Goal: Task Accomplishment & Management: Complete application form

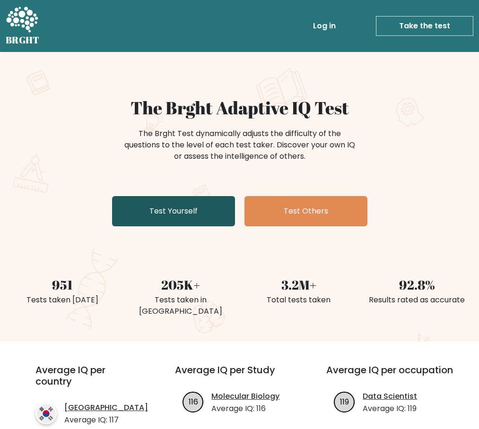
click at [189, 210] on link "Test Yourself" at bounding box center [173, 211] width 123 height 30
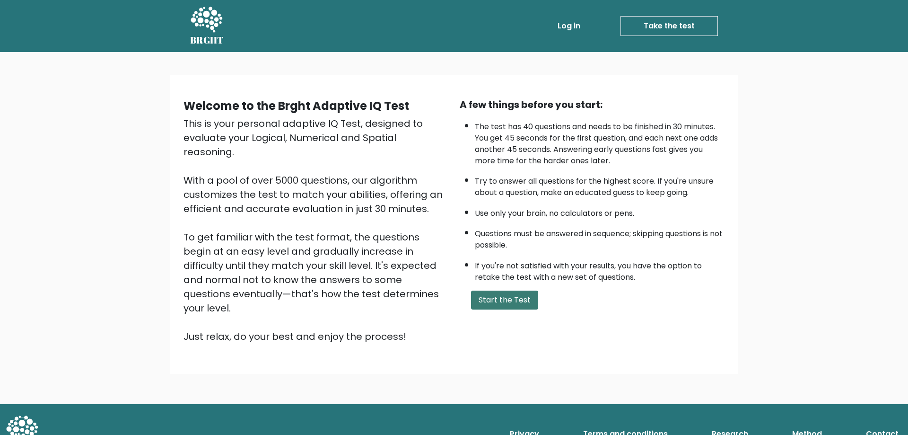
click at [479, 296] on button "Start the Test" at bounding box center [504, 299] width 67 height 19
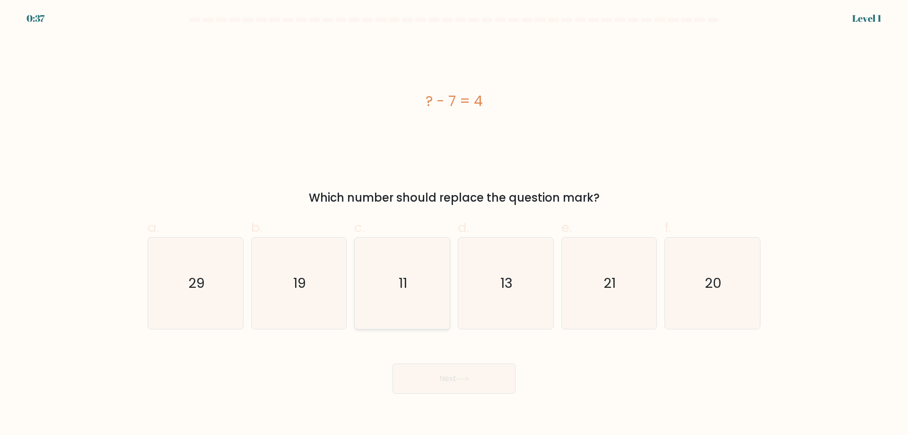
click at [395, 280] on icon "11" at bounding box center [402, 282] width 91 height 91
click at [454, 224] on input "c. 11" at bounding box center [454, 221] width 0 height 6
radio input "true"
click at [434, 378] on button "Next" at bounding box center [453, 378] width 123 height 30
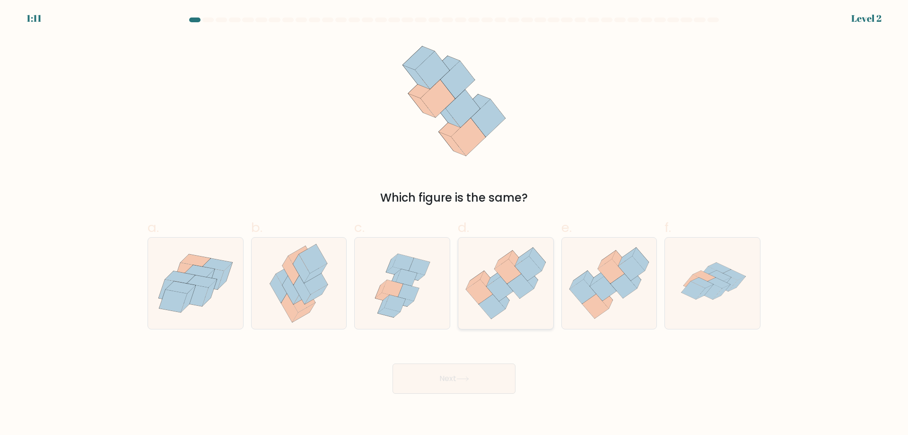
drag, startPoint x: 505, startPoint y: 285, endPoint x: 487, endPoint y: 318, distance: 37.9
click at [505, 287] on icon at bounding box center [500, 289] width 26 height 25
click at [454, 224] on input "d." at bounding box center [454, 221] width 0 height 6
radio input "true"
click at [453, 383] on button "Next" at bounding box center [453, 378] width 123 height 30
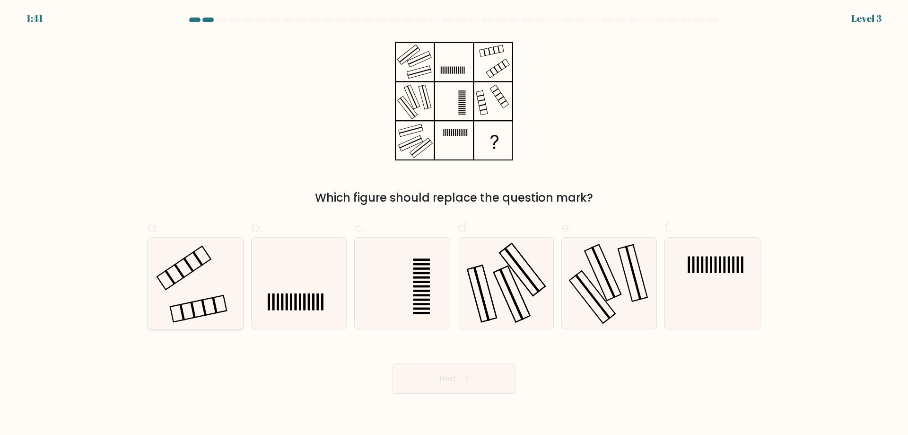
click at [217, 277] on icon at bounding box center [195, 282] width 91 height 91
click at [454, 224] on input "a." at bounding box center [454, 221] width 0 height 6
radio input "true"
click at [467, 383] on button "Next" at bounding box center [453, 378] width 123 height 30
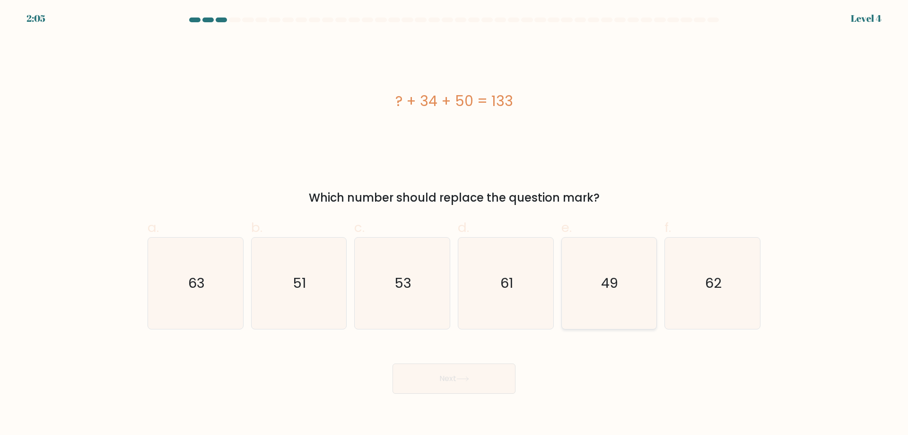
click at [641, 294] on icon "49" at bounding box center [608, 282] width 91 height 91
click at [454, 224] on input "e. 49" at bounding box center [454, 221] width 0 height 6
radio input "true"
click at [431, 379] on button "Next" at bounding box center [453, 378] width 123 height 30
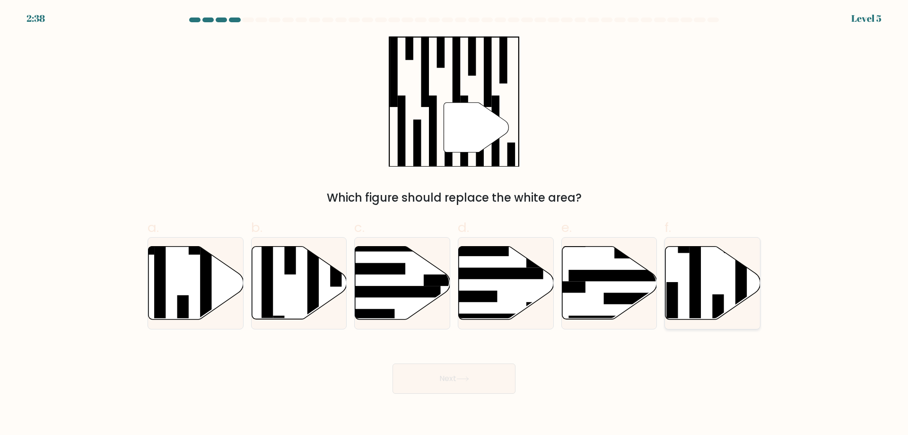
click at [681, 293] on icon at bounding box center [712, 282] width 95 height 73
click at [454, 224] on input "f." at bounding box center [454, 221] width 0 height 6
radio input "true"
click at [461, 377] on icon at bounding box center [462, 378] width 13 height 5
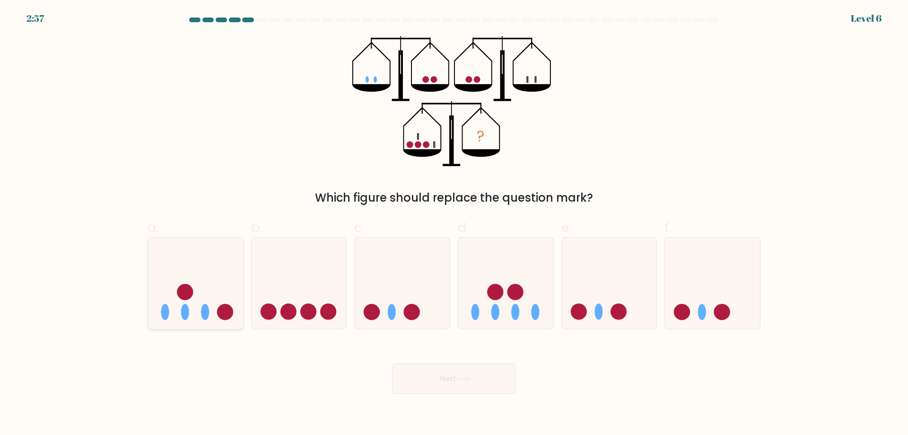
click at [210, 299] on icon at bounding box center [195, 283] width 95 height 78
click at [454, 224] on input "a." at bounding box center [454, 221] width 0 height 6
radio input "true"
click at [474, 383] on button "Next" at bounding box center [453, 378] width 123 height 30
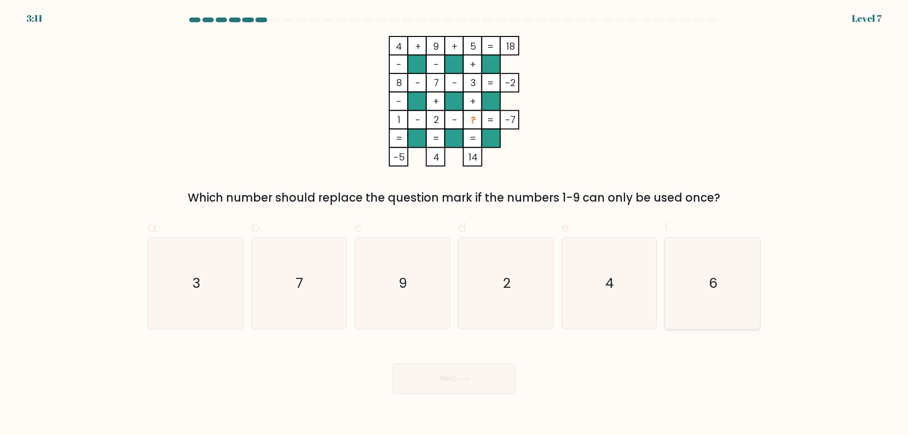
click at [706, 282] on icon "6" at bounding box center [712, 282] width 91 height 91
click at [454, 224] on input "f. 6" at bounding box center [454, 221] width 0 height 6
radio input "true"
click at [459, 379] on button "Next" at bounding box center [453, 378] width 123 height 30
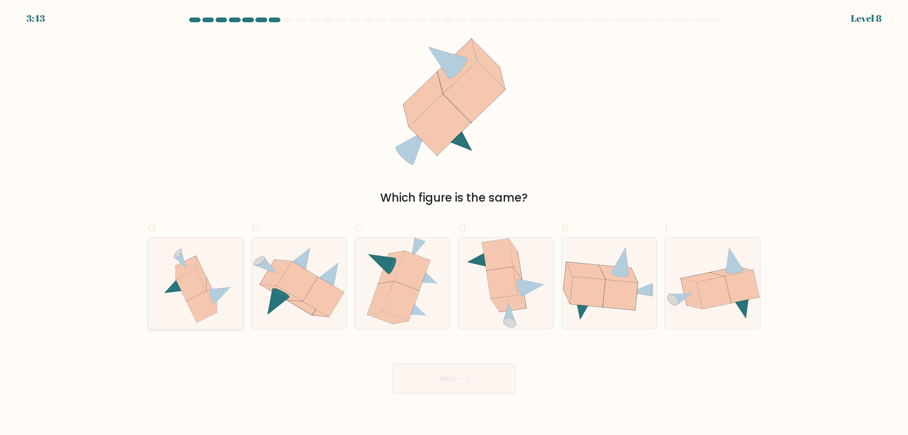
click at [199, 276] on icon at bounding box center [191, 285] width 31 height 32
click at [454, 224] on input "a." at bounding box center [454, 221] width 0 height 6
radio input "true"
click at [468, 374] on button "Next" at bounding box center [453, 378] width 123 height 30
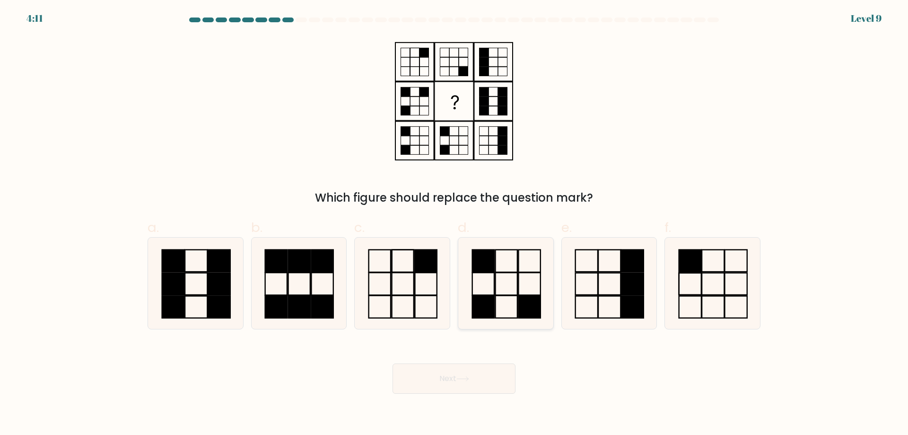
click at [504, 292] on icon at bounding box center [505, 282] width 91 height 91
click at [454, 224] on input "d." at bounding box center [454, 221] width 0 height 6
radio input "true"
click at [468, 371] on button "Next" at bounding box center [453, 378] width 123 height 30
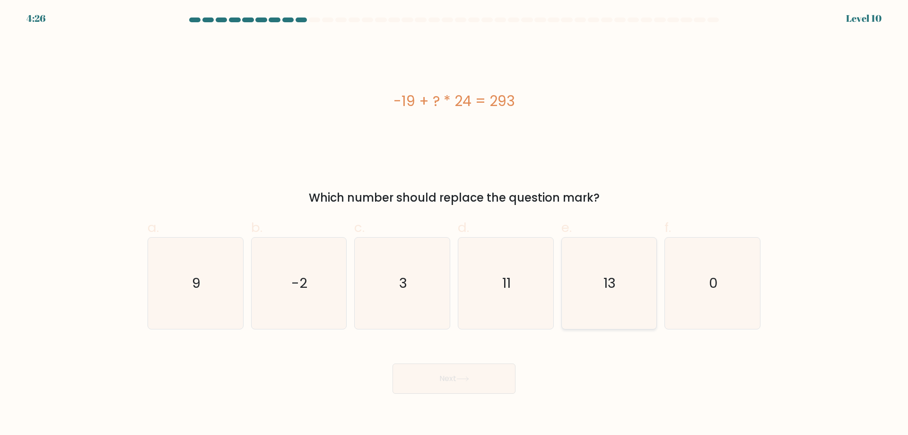
drag, startPoint x: 610, startPoint y: 283, endPoint x: 594, endPoint y: 295, distance: 19.3
click at [610, 284] on text "13" at bounding box center [610, 282] width 12 height 19
click at [454, 224] on input "e. 13" at bounding box center [454, 221] width 0 height 6
radio input "true"
click at [450, 376] on button "Next" at bounding box center [453, 378] width 123 height 30
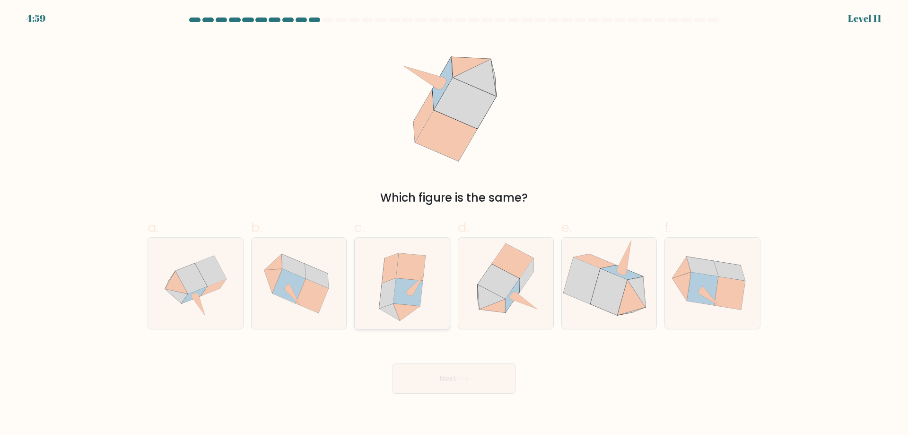
click at [404, 268] on icon at bounding box center [410, 266] width 29 height 27
click at [454, 224] on input "c." at bounding box center [454, 221] width 0 height 6
radio input "true"
click at [490, 380] on button "Next" at bounding box center [453, 378] width 123 height 30
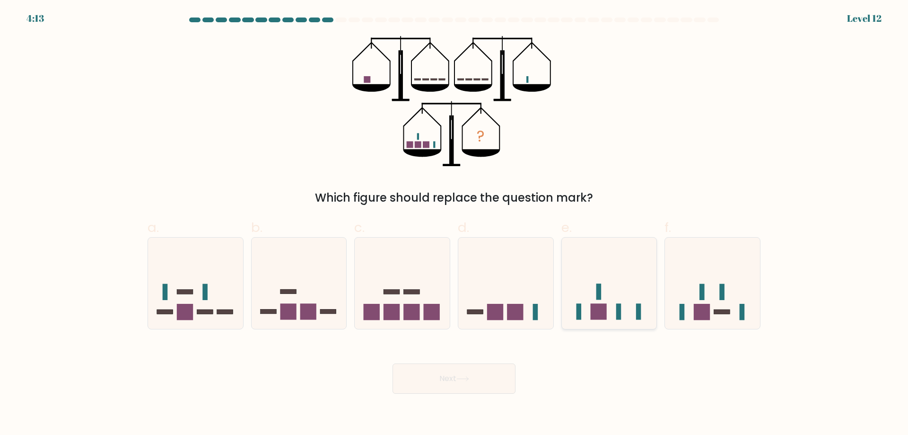
click at [624, 259] on icon at bounding box center [609, 283] width 95 height 78
click at [454, 224] on input "e." at bounding box center [454, 221] width 0 height 6
radio input "true"
click at [478, 371] on button "Next" at bounding box center [453, 378] width 123 height 30
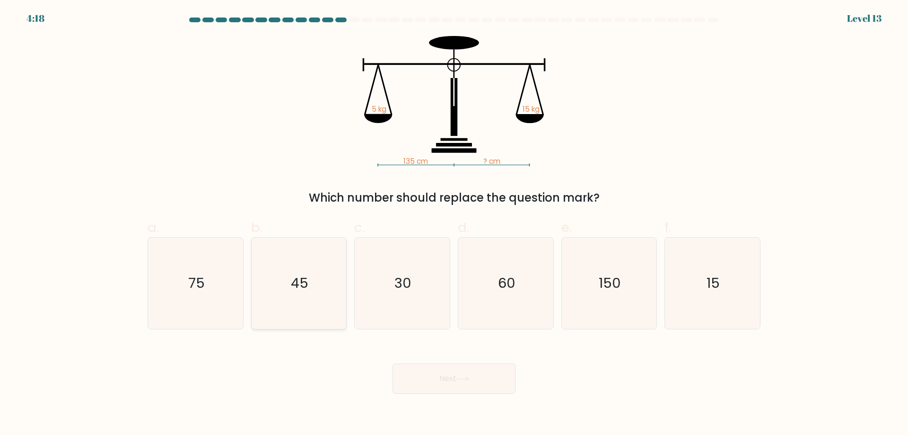
click at [313, 287] on icon "45" at bounding box center [298, 282] width 91 height 91
click at [454, 224] on input "b. 45" at bounding box center [454, 221] width 0 height 6
radio input "true"
click at [474, 393] on button "Next" at bounding box center [453, 378] width 123 height 30
click at [470, 383] on button "Next" at bounding box center [453, 378] width 123 height 30
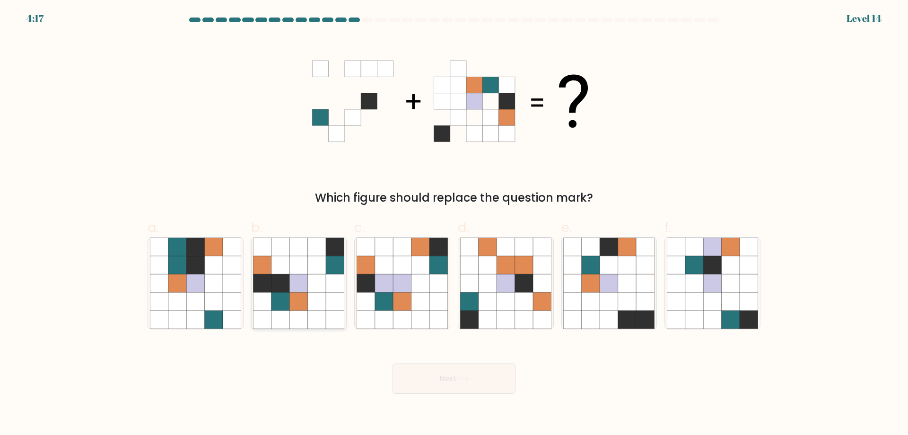
click at [306, 293] on icon at bounding box center [299, 301] width 18 height 18
click at [454, 224] on input "b." at bounding box center [454, 221] width 0 height 6
radio input "true"
click at [464, 380] on icon at bounding box center [462, 378] width 13 height 5
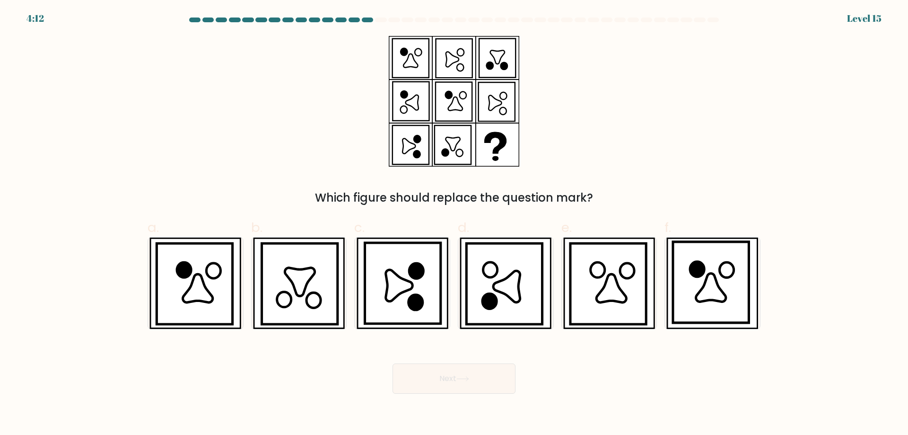
click at [479, 386] on button "Next" at bounding box center [453, 378] width 123 height 30
click at [703, 280] on icon at bounding box center [711, 282] width 76 height 81
click at [454, 224] on input "f." at bounding box center [454, 221] width 0 height 6
radio input "true"
click at [455, 383] on button "Next" at bounding box center [453, 378] width 123 height 30
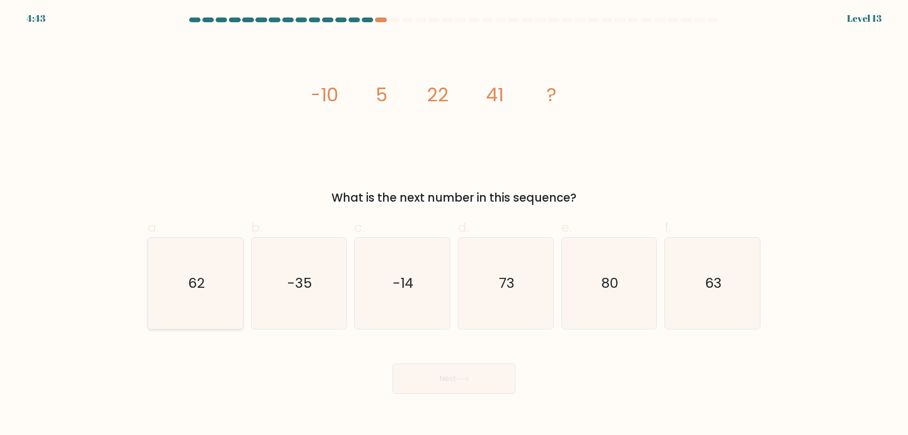
click at [233, 276] on icon "62" at bounding box center [195, 282] width 91 height 91
click at [454, 224] on input "a. 62" at bounding box center [454, 221] width 0 height 6
radio input "true"
click at [419, 385] on button "Next" at bounding box center [453, 378] width 123 height 30
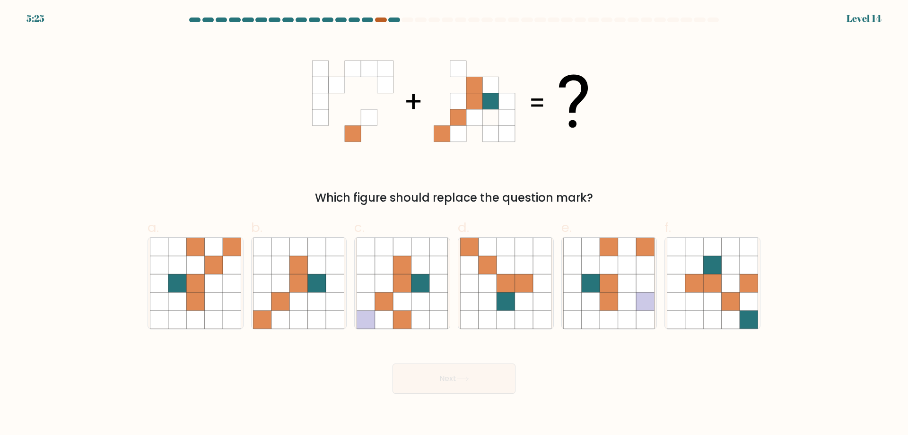
click at [381, 20] on div at bounding box center [380, 19] width 11 height 5
click at [227, 275] on icon at bounding box center [232, 283] width 18 height 18
click at [454, 224] on input "a." at bounding box center [454, 221] width 0 height 6
radio input "true"
click at [467, 384] on button "Next" at bounding box center [453, 378] width 123 height 30
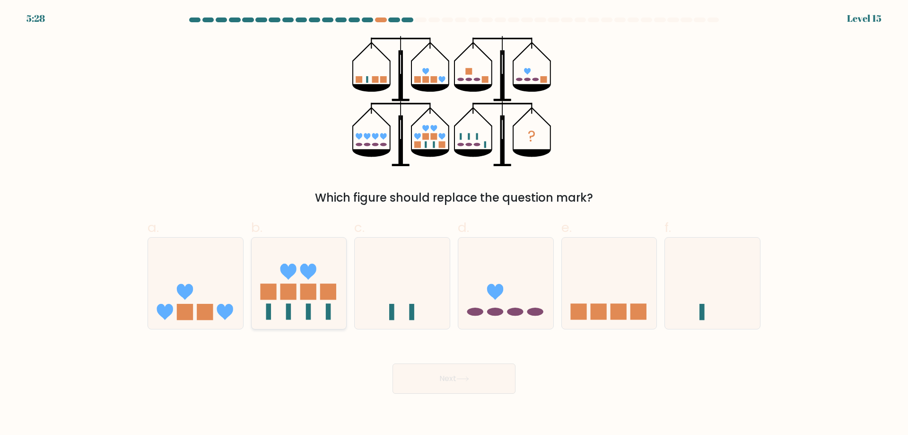
click at [309, 280] on icon at bounding box center [299, 283] width 95 height 78
click at [454, 224] on input "b." at bounding box center [454, 221] width 0 height 6
radio input "true"
click at [441, 399] on body "5:27 Level 15" at bounding box center [454, 217] width 908 height 435
click at [444, 382] on button "Next" at bounding box center [453, 378] width 123 height 30
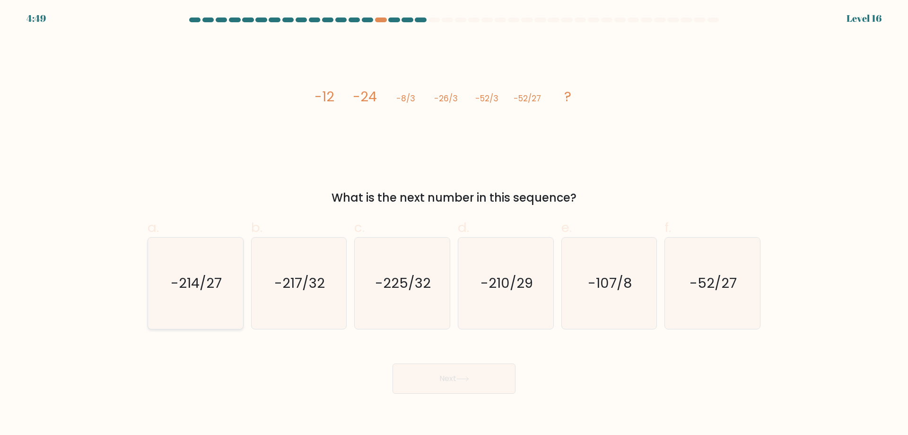
click at [207, 289] on text "-214/27" at bounding box center [196, 282] width 51 height 19
click at [454, 224] on input "a. -214/27" at bounding box center [454, 221] width 0 height 6
radio input "true"
click at [446, 383] on button "Next" at bounding box center [453, 378] width 123 height 30
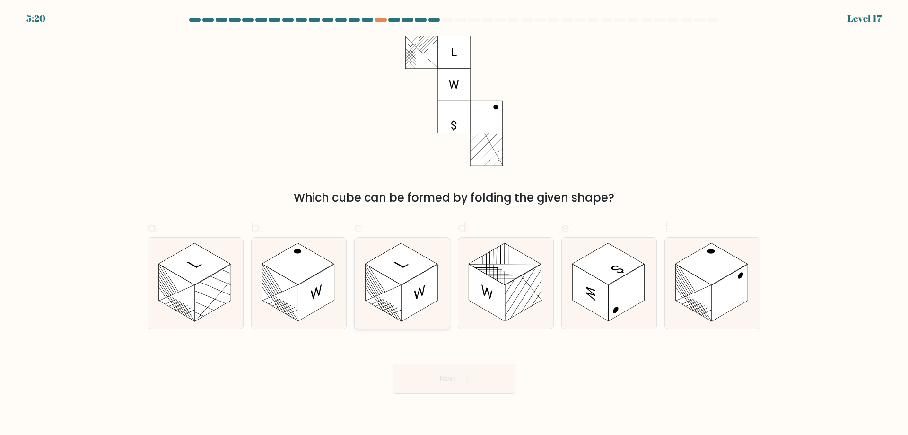
click at [430, 270] on rect at bounding box center [419, 292] width 36 height 57
click at [454, 224] on input "c." at bounding box center [454, 221] width 0 height 6
radio input "true"
click at [473, 380] on button "Next" at bounding box center [453, 378] width 123 height 30
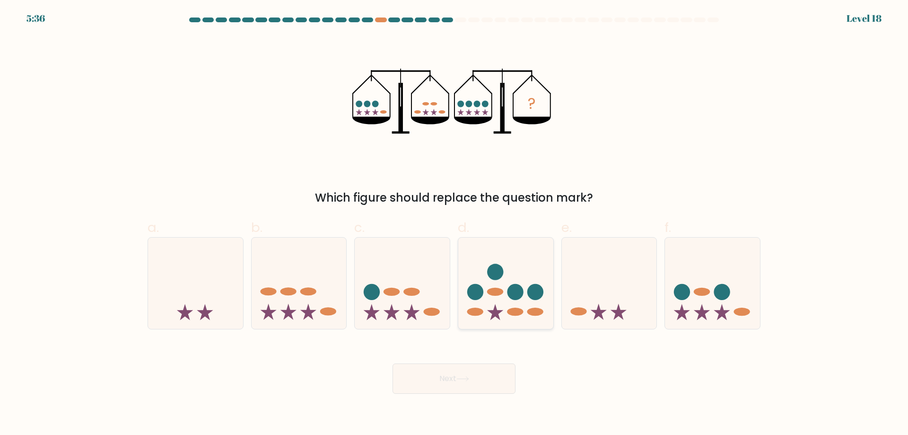
click at [496, 300] on icon at bounding box center [505, 283] width 95 height 78
click at [454, 224] on input "d." at bounding box center [454, 221] width 0 height 6
radio input "true"
click at [477, 373] on button "Next" at bounding box center [453, 378] width 123 height 30
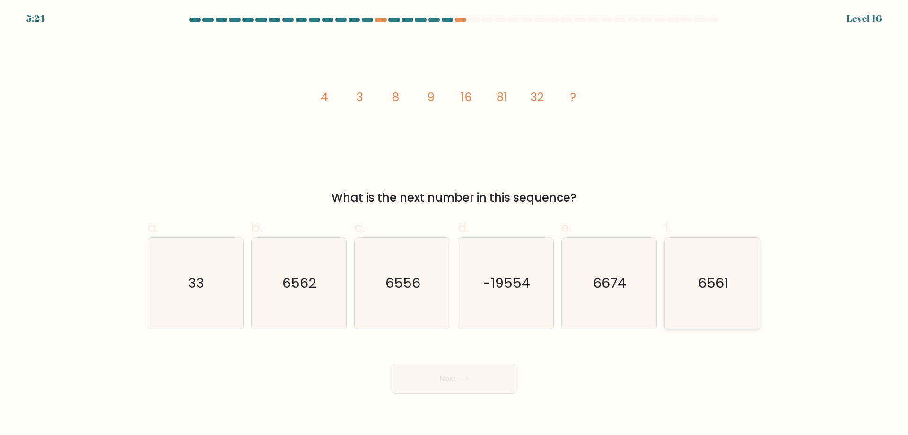
click at [726, 289] on text "6561" at bounding box center [713, 282] width 30 height 19
click at [454, 224] on input "f. 6561" at bounding box center [454, 221] width 0 height 6
radio input "true"
click at [465, 381] on icon at bounding box center [462, 378] width 13 height 5
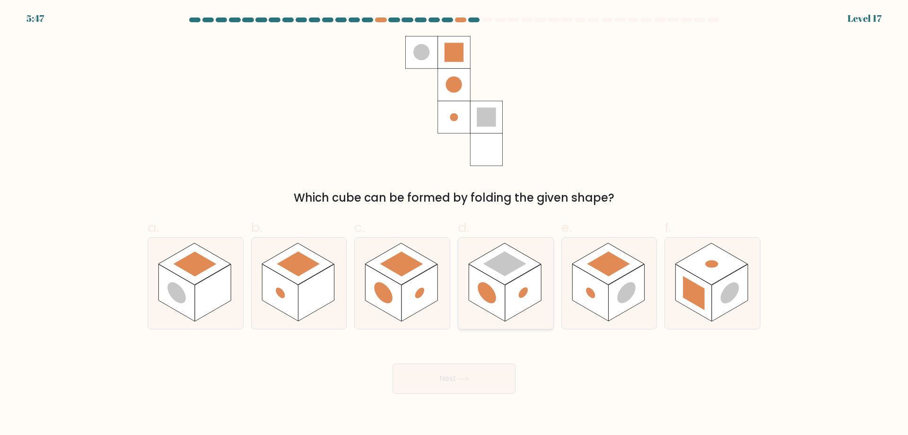
click at [520, 287] on rect at bounding box center [523, 292] width 36 height 57
click at [454, 224] on input "d." at bounding box center [454, 221] width 0 height 6
radio input "true"
click at [463, 373] on button "Next" at bounding box center [453, 378] width 123 height 30
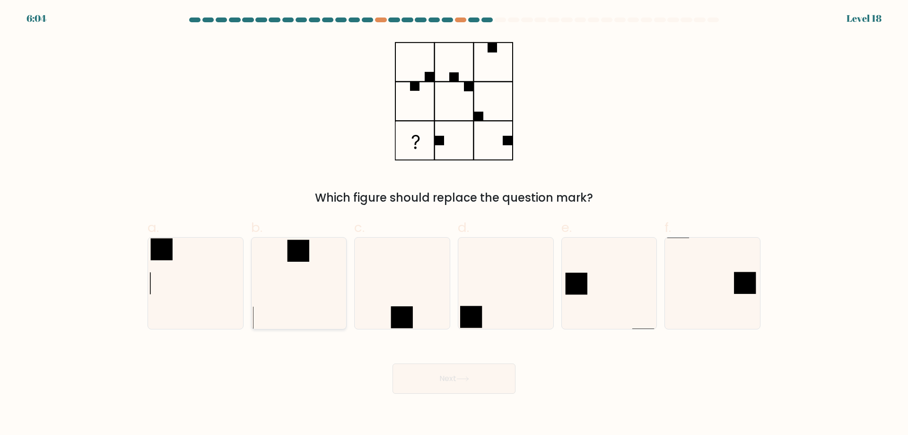
click at [308, 255] on rect at bounding box center [299, 251] width 22 height 22
click at [454, 224] on input "b." at bounding box center [454, 221] width 0 height 6
radio input "true"
click at [185, 276] on icon at bounding box center [195, 282] width 91 height 91
click at [454, 224] on input "a." at bounding box center [454, 221] width 0 height 6
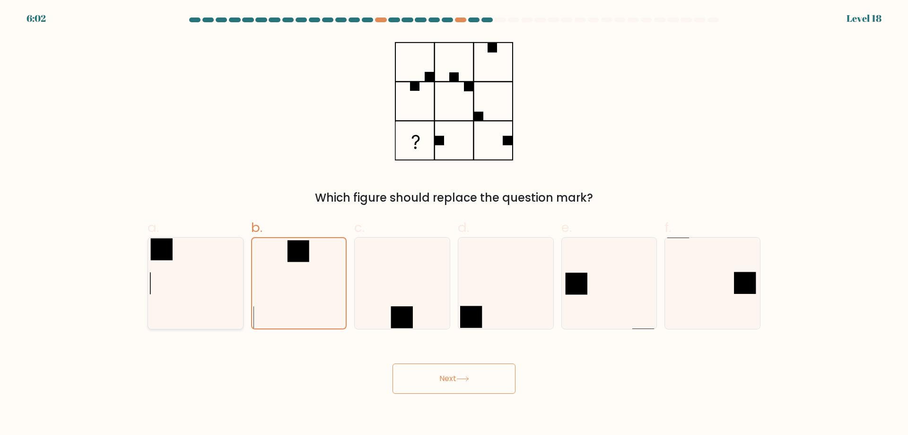
radio input "true"
click at [492, 301] on icon at bounding box center [505, 282] width 91 height 91
click at [454, 224] on input "d." at bounding box center [454, 221] width 0 height 6
radio input "true"
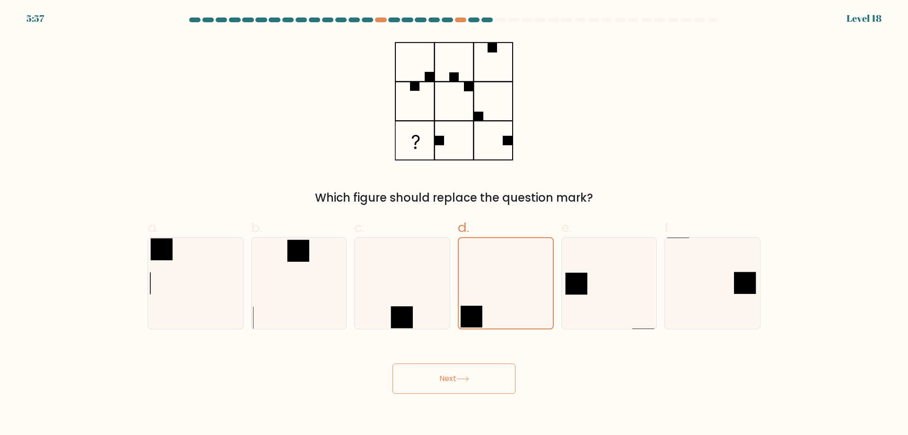
click at [462, 378] on icon at bounding box center [462, 378] width 13 height 5
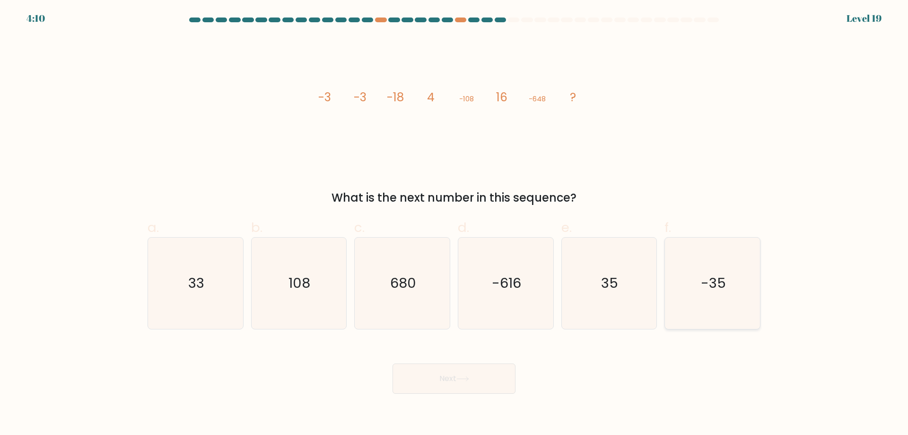
click at [724, 283] on text "-35" at bounding box center [713, 282] width 25 height 19
click at [454, 224] on input "f. -35" at bounding box center [454, 221] width 0 height 6
radio input "true"
click at [465, 377] on icon at bounding box center [462, 378] width 13 height 5
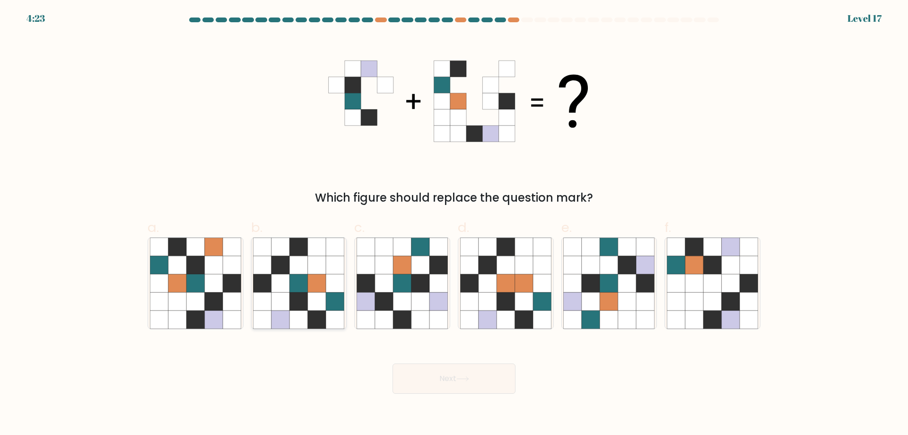
click at [331, 260] on icon at bounding box center [335, 265] width 18 height 18
click at [454, 224] on input "b." at bounding box center [454, 221] width 0 height 6
radio input "true"
click at [610, 296] on icon at bounding box center [609, 301] width 18 height 18
click at [454, 224] on input "e." at bounding box center [454, 221] width 0 height 6
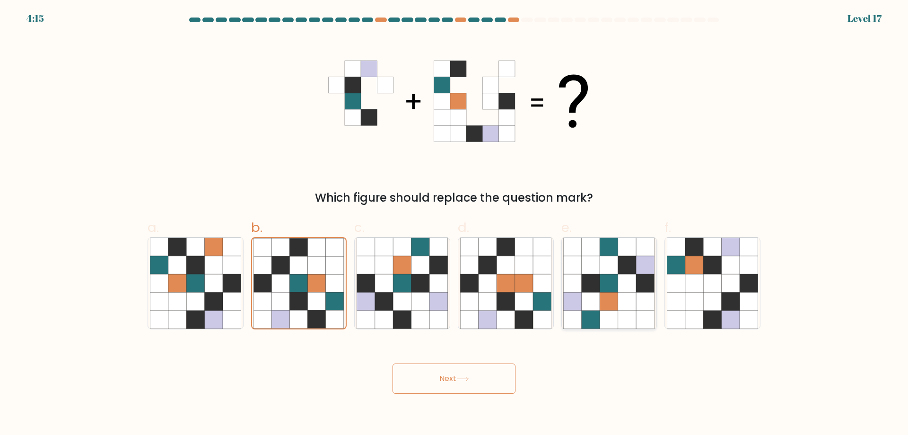
radio input "true"
click at [469, 378] on icon at bounding box center [462, 378] width 13 height 5
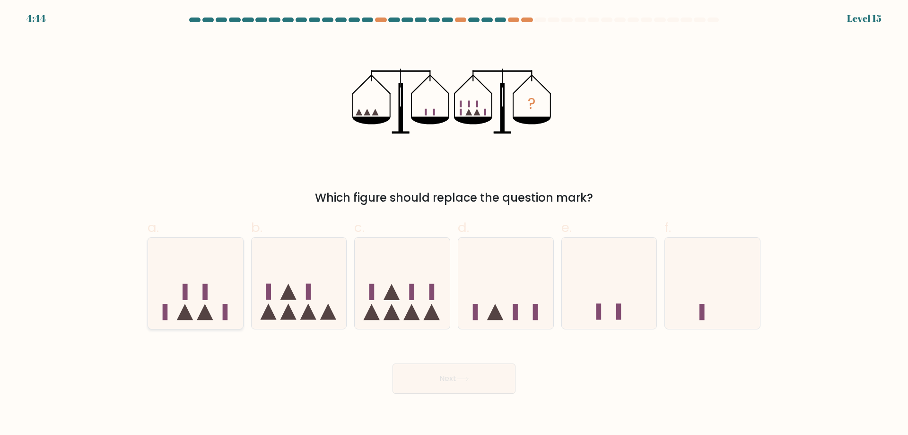
click at [229, 292] on icon at bounding box center [195, 283] width 95 height 78
click at [454, 224] on input "a." at bounding box center [454, 221] width 0 height 6
radio input "true"
click at [442, 390] on button "Next" at bounding box center [453, 378] width 123 height 30
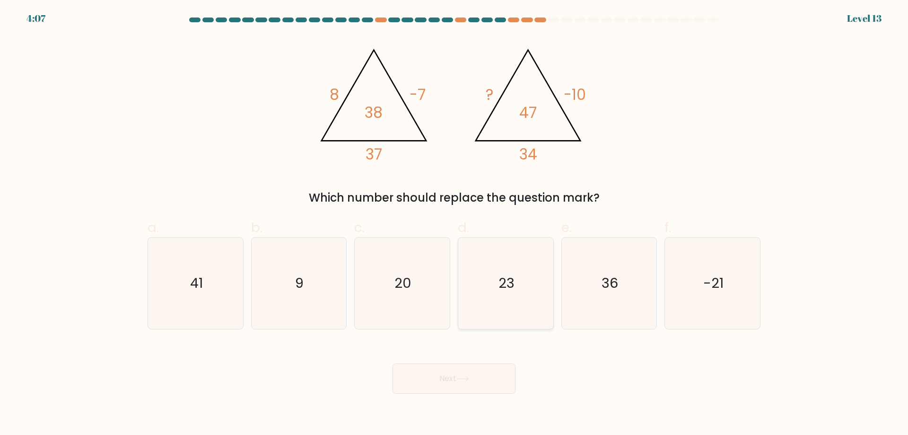
click at [510, 279] on text "23" at bounding box center [506, 282] width 16 height 19
click at [454, 224] on input "d. 23" at bounding box center [454, 221] width 0 height 6
radio input "true"
click at [462, 383] on button "Next" at bounding box center [453, 378] width 123 height 30
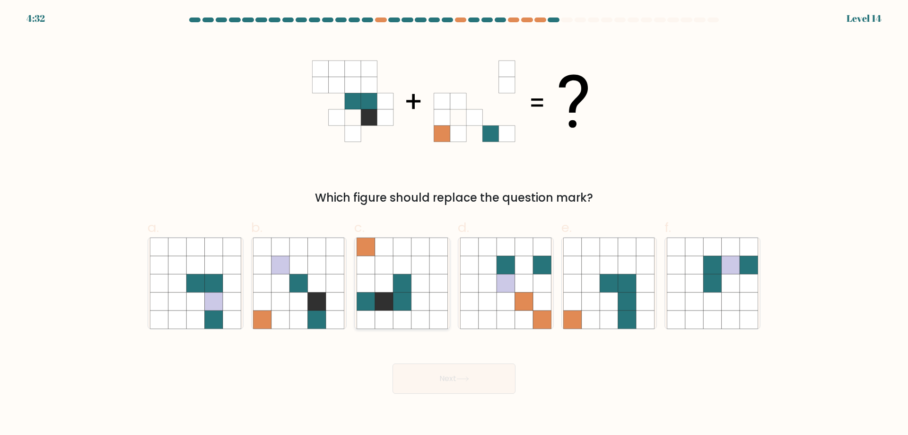
click at [412, 268] on icon at bounding box center [420, 265] width 18 height 18
click at [454, 224] on input "c." at bounding box center [454, 221] width 0 height 6
radio input "true"
click at [453, 367] on button "Next" at bounding box center [453, 378] width 123 height 30
click at [457, 375] on button "Next" at bounding box center [453, 378] width 123 height 30
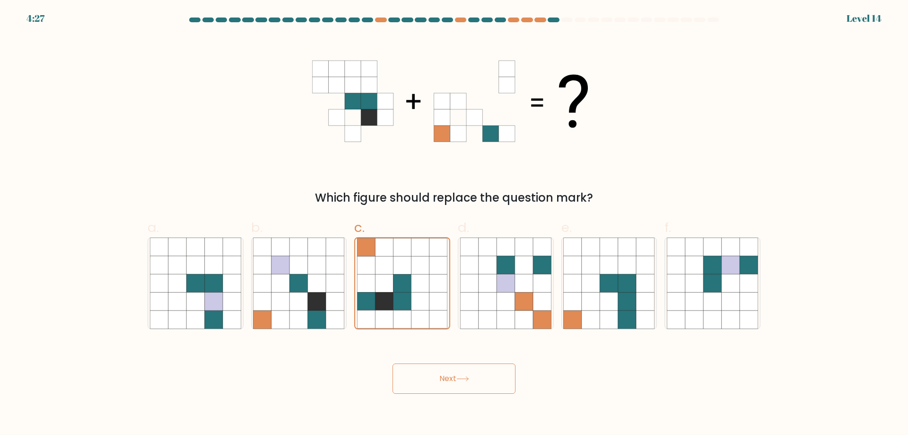
click at [477, 380] on button "Next" at bounding box center [453, 378] width 123 height 30
click at [651, 378] on div "Next" at bounding box center [454, 366] width 624 height 53
click at [410, 270] on icon at bounding box center [402, 265] width 18 height 18
click at [454, 224] on input "c." at bounding box center [454, 221] width 0 height 6
click at [410, 270] on icon at bounding box center [402, 265] width 18 height 18
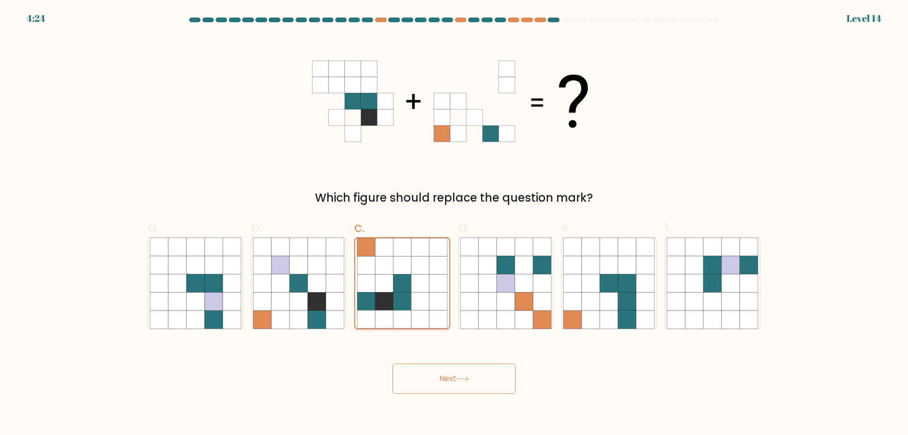
click at [454, 224] on input "c." at bounding box center [454, 221] width 0 height 6
click at [433, 374] on button "Next" at bounding box center [453, 378] width 123 height 30
click at [434, 376] on button "Next" at bounding box center [453, 378] width 123 height 30
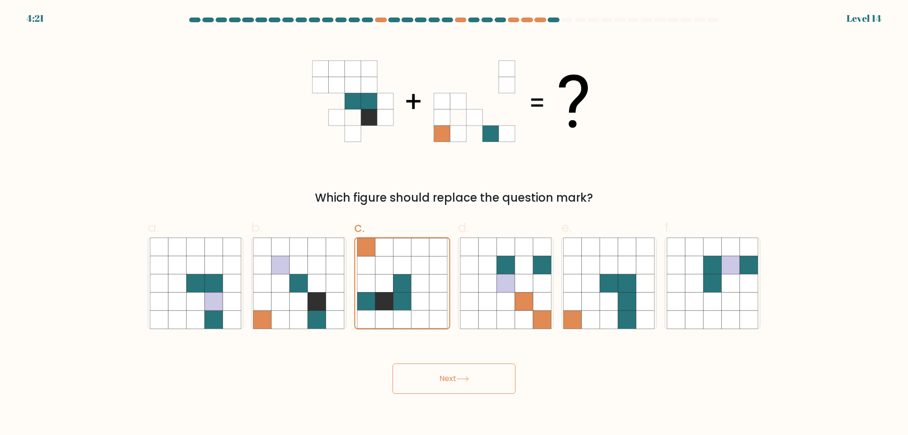
click at [221, 98] on div "Which figure should replace the question mark?" at bounding box center [454, 121] width 624 height 170
click at [444, 377] on button "Next" at bounding box center [453, 378] width 123 height 30
click at [444, 376] on button "Next" at bounding box center [453, 378] width 123 height 30
click at [444, 377] on button "Next" at bounding box center [453, 378] width 123 height 30
click at [482, 279] on icon at bounding box center [488, 283] width 18 height 18
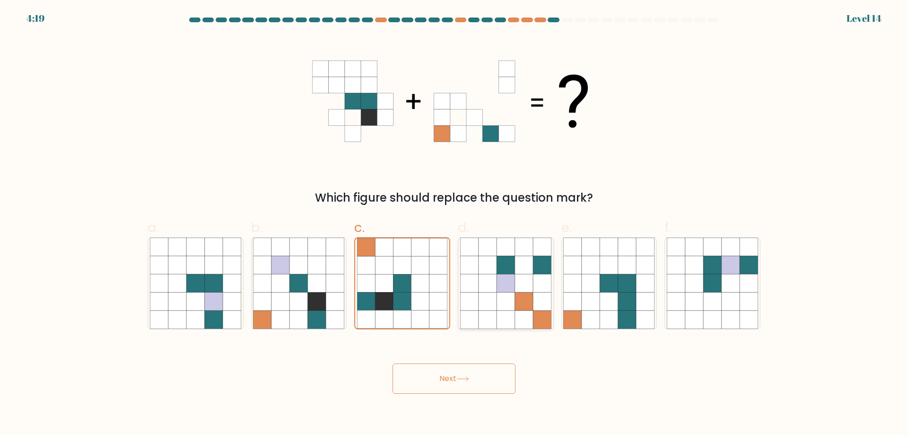
click at [454, 224] on input "d." at bounding box center [454, 221] width 0 height 6
radio input "true"
click at [406, 272] on icon at bounding box center [402, 265] width 18 height 18
click at [454, 224] on input "c." at bounding box center [454, 221] width 0 height 6
radio input "true"
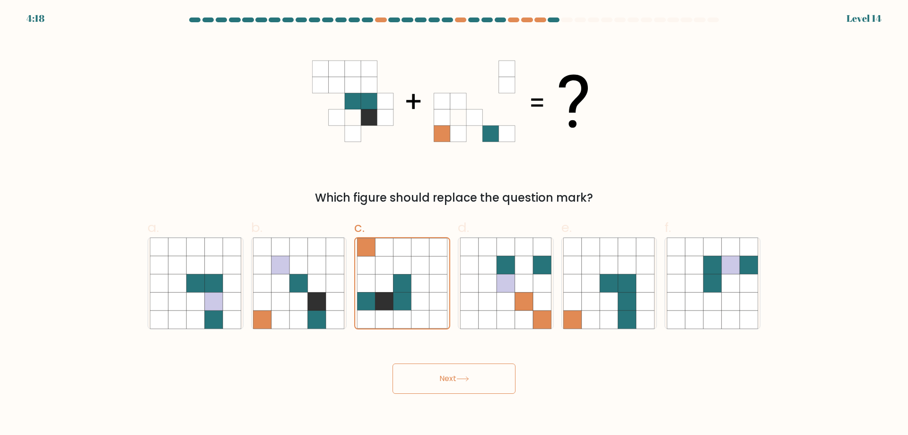
click at [428, 376] on button "Next" at bounding box center [453, 378] width 123 height 30
click at [447, 379] on button "Next" at bounding box center [453, 378] width 123 height 30
click at [453, 378] on button "Next" at bounding box center [453, 378] width 123 height 30
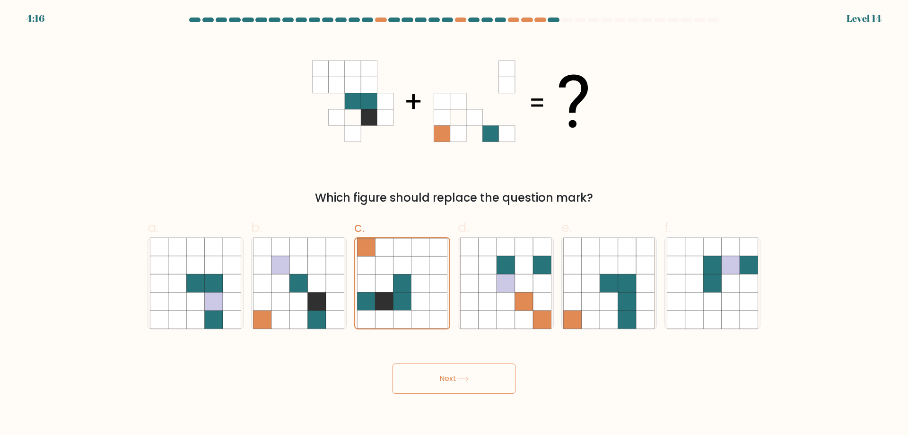
click at [453, 378] on button "Next" at bounding box center [453, 378] width 123 height 30
click at [454, 384] on button "Next" at bounding box center [453, 378] width 123 height 30
click at [300, 292] on icon at bounding box center [299, 301] width 18 height 18
click at [454, 224] on input "b." at bounding box center [454, 221] width 0 height 6
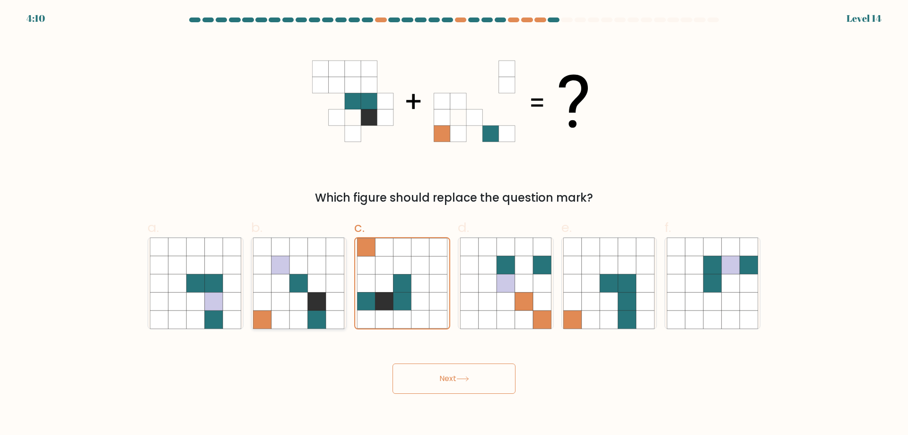
radio input "true"
click at [412, 291] on icon at bounding box center [420, 283] width 18 height 18
click at [454, 224] on input "c." at bounding box center [454, 221] width 0 height 6
radio input "true"
click at [471, 386] on button "Next" at bounding box center [453, 378] width 123 height 30
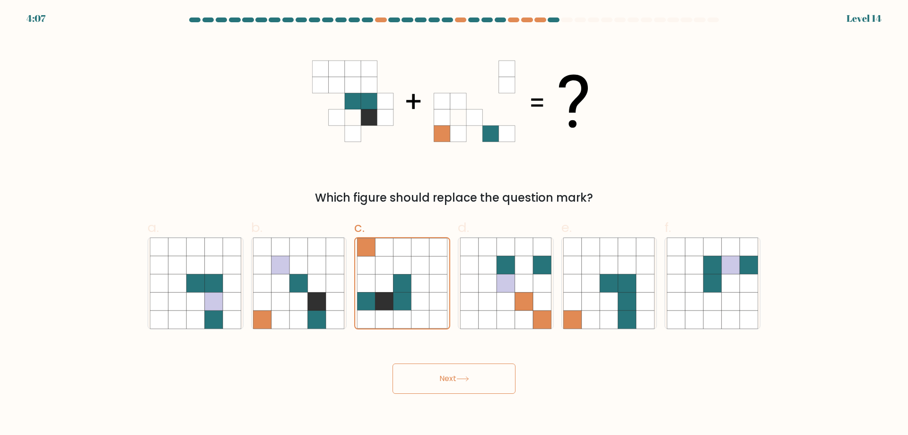
click at [469, 384] on button "Next" at bounding box center [453, 378] width 123 height 30
click at [469, 383] on button "Next" at bounding box center [453, 378] width 123 height 30
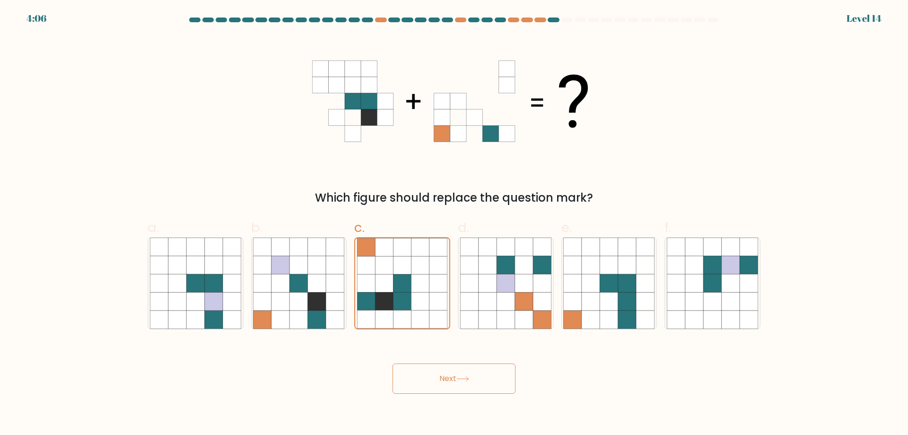
click at [469, 383] on button "Next" at bounding box center [453, 378] width 123 height 30
click at [469, 382] on button "Next" at bounding box center [453, 378] width 123 height 30
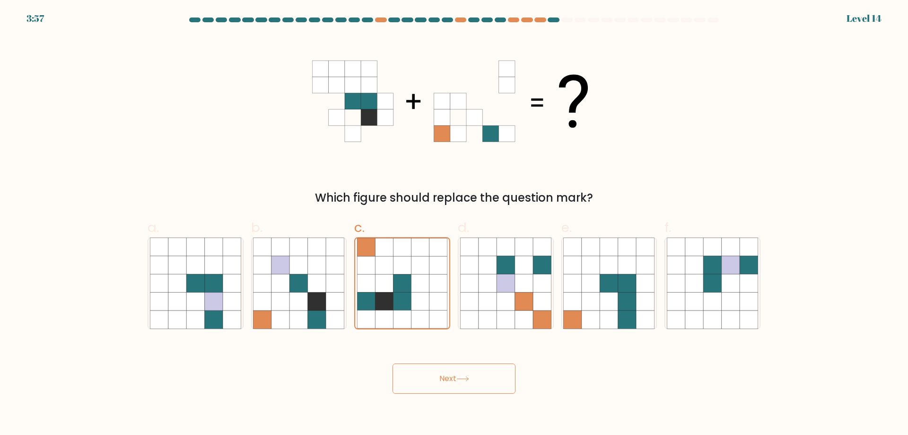
click at [469, 382] on button "Next" at bounding box center [453, 378] width 123 height 30
click at [469, 381] on icon at bounding box center [462, 378] width 13 height 5
click at [469, 380] on icon at bounding box center [462, 378] width 13 height 5
click at [469, 379] on icon at bounding box center [462, 378] width 13 height 5
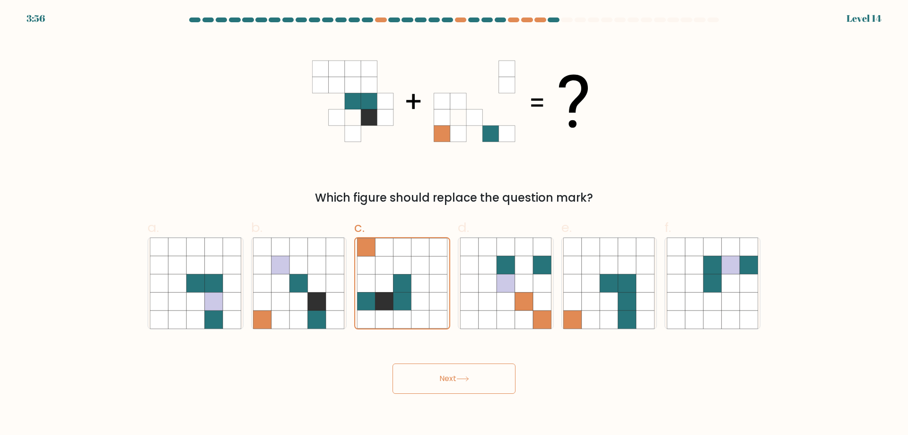
click at [469, 378] on icon at bounding box center [462, 378] width 13 height 5
click at [469, 376] on icon at bounding box center [462, 378] width 13 height 5
click at [466, 286] on icon at bounding box center [469, 283] width 18 height 18
click at [454, 224] on input "d." at bounding box center [454, 221] width 0 height 6
radio input "true"
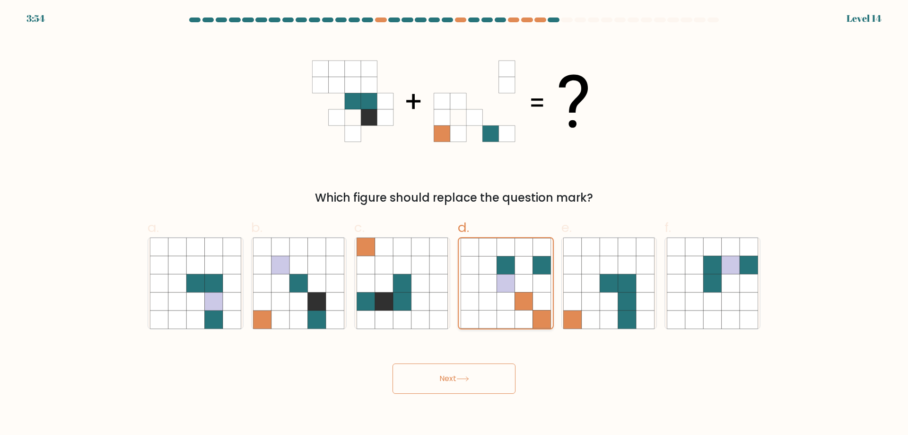
click at [483, 286] on icon at bounding box center [488, 283] width 18 height 18
click at [454, 224] on input "d." at bounding box center [454, 221] width 0 height 6
click at [438, 283] on icon at bounding box center [438, 283] width 18 height 18
click at [454, 224] on input "c." at bounding box center [454, 221] width 0 height 6
radio input "true"
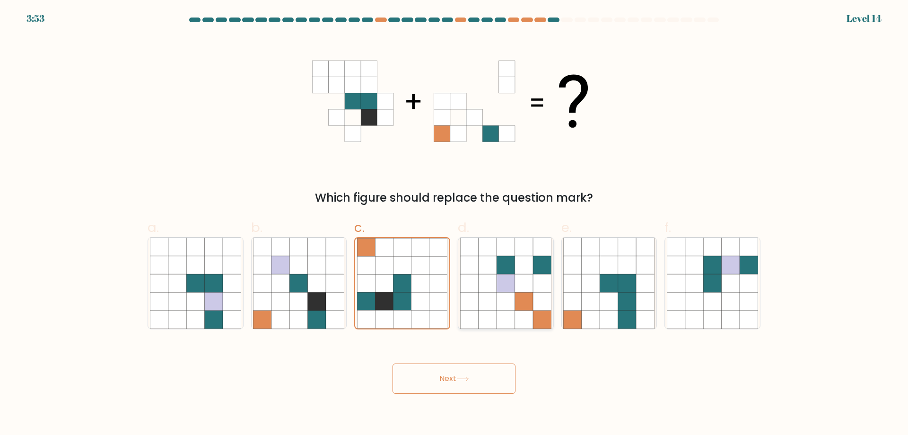
click at [479, 288] on icon at bounding box center [488, 283] width 18 height 18
click at [454, 224] on input "d." at bounding box center [454, 221] width 0 height 6
radio input "true"
click at [429, 281] on icon at bounding box center [420, 283] width 18 height 18
click at [454, 224] on input "c." at bounding box center [454, 221] width 0 height 6
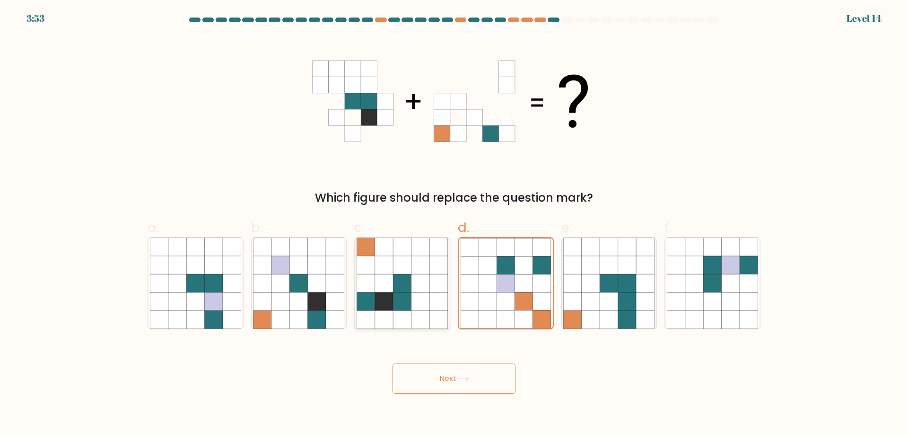
radio input "true"
click at [457, 383] on button "Next" at bounding box center [453, 378] width 123 height 30
click at [457, 381] on button "Next" at bounding box center [453, 378] width 123 height 30
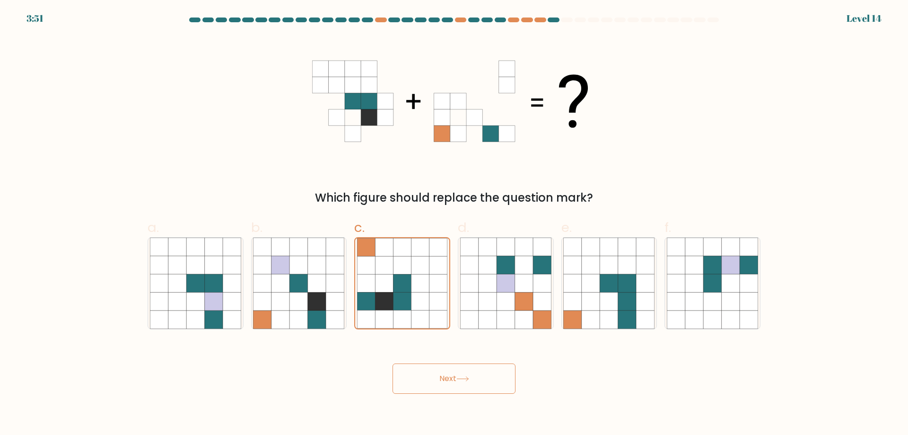
click at [457, 380] on button "Next" at bounding box center [453, 378] width 123 height 30
click at [457, 379] on button "Next" at bounding box center [453, 378] width 123 height 30
click at [457, 377] on button "Next" at bounding box center [453, 378] width 123 height 30
click at [457, 376] on button "Next" at bounding box center [453, 378] width 123 height 30
click at [509, 283] on icon at bounding box center [506, 283] width 18 height 18
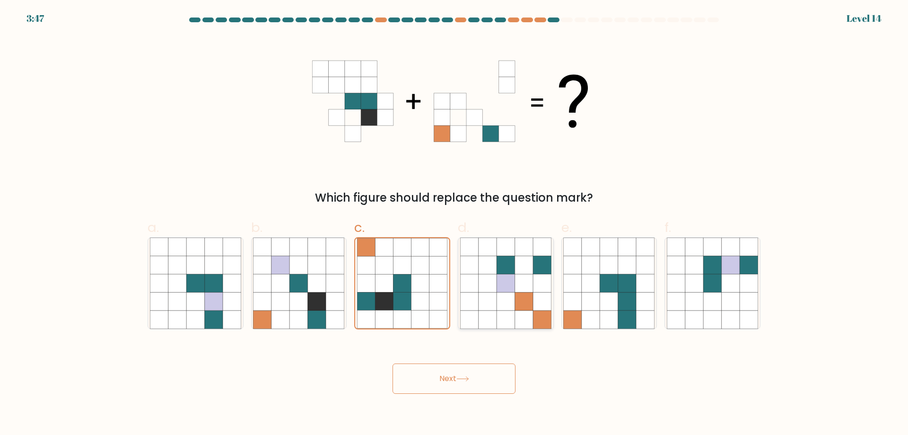
click at [454, 224] on input "d." at bounding box center [454, 221] width 0 height 6
radio input "true"
click at [410, 275] on icon at bounding box center [402, 283] width 18 height 18
click at [454, 224] on input "c." at bounding box center [454, 221] width 0 height 6
radio input "true"
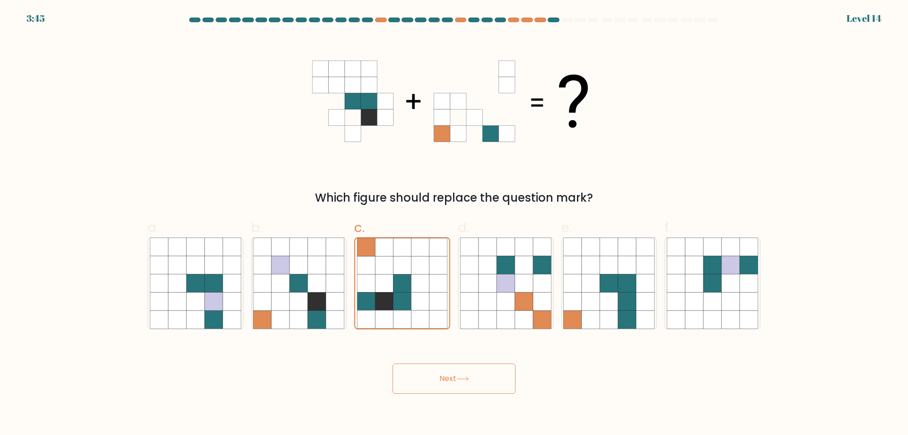
click at [460, 375] on button "Next" at bounding box center [453, 378] width 123 height 30
click at [419, 362] on div "Next" at bounding box center [454, 366] width 624 height 53
click at [426, 378] on button "Next" at bounding box center [453, 378] width 123 height 30
click at [427, 379] on button "Next" at bounding box center [453, 378] width 123 height 30
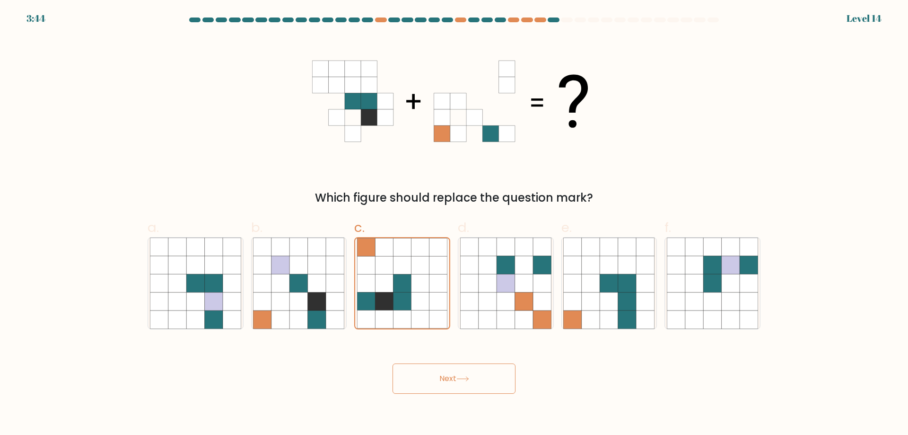
click at [427, 379] on button "Next" at bounding box center [453, 378] width 123 height 30
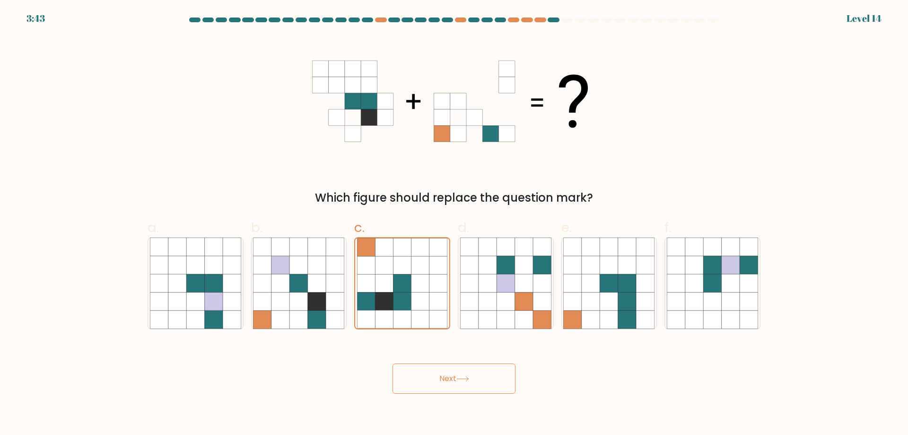
click at [427, 379] on button "Next" at bounding box center [453, 378] width 123 height 30
click at [448, 370] on button "Next" at bounding box center [453, 378] width 123 height 30
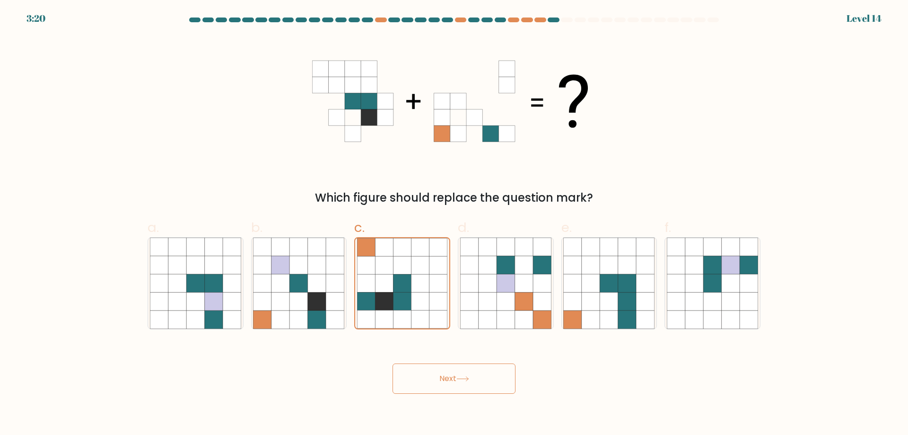
click at [448, 369] on button "Next" at bounding box center [453, 378] width 123 height 30
click at [448, 368] on button "Next" at bounding box center [453, 378] width 123 height 30
click at [699, 309] on icon at bounding box center [694, 301] width 18 height 18
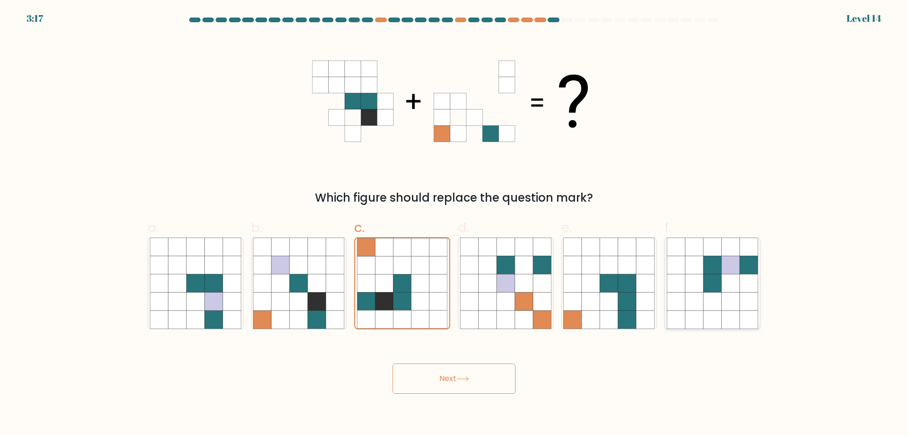
click at [454, 224] on input "f." at bounding box center [454, 221] width 0 height 6
radio input "true"
click at [393, 290] on icon at bounding box center [384, 283] width 18 height 18
click at [454, 224] on input "c." at bounding box center [454, 221] width 0 height 6
radio input "true"
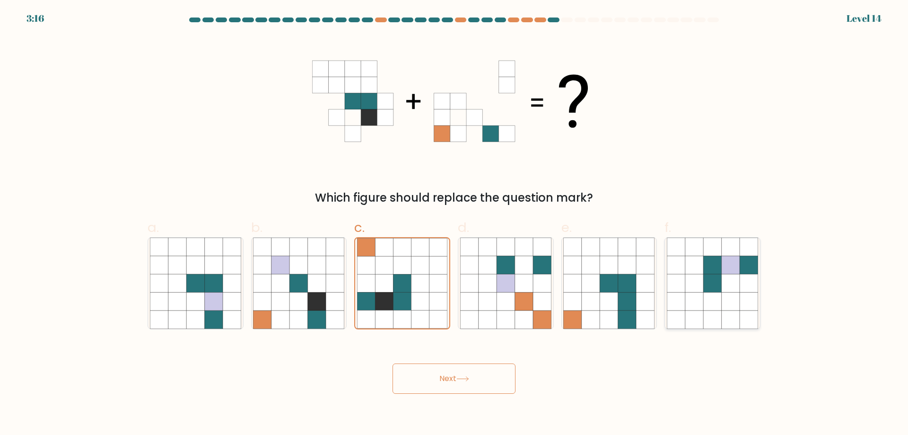
click at [708, 289] on icon at bounding box center [712, 283] width 18 height 18
click at [454, 224] on input "f." at bounding box center [454, 221] width 0 height 6
radio input "true"
click at [415, 282] on icon at bounding box center [420, 283] width 18 height 18
click at [454, 224] on input "c." at bounding box center [454, 221] width 0 height 6
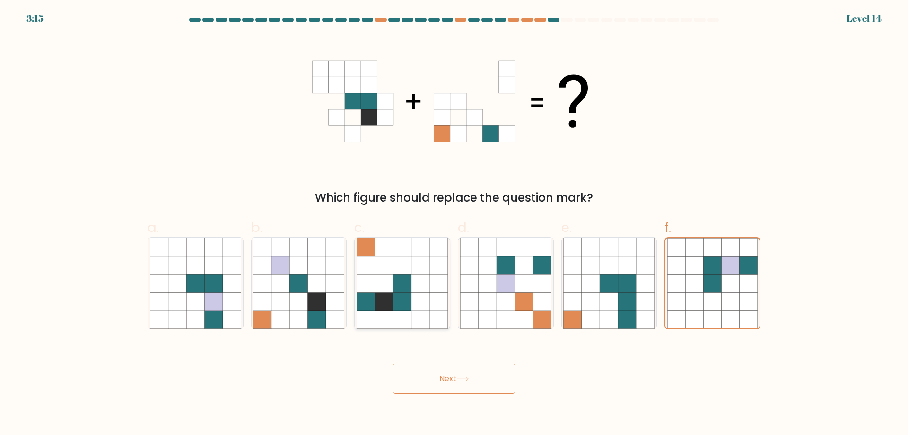
radio input "true"
click at [440, 386] on button "Next" at bounding box center [453, 378] width 123 height 30
click at [322, 285] on icon at bounding box center [317, 283] width 18 height 18
click at [454, 224] on input "b." at bounding box center [454, 221] width 0 height 6
radio input "true"
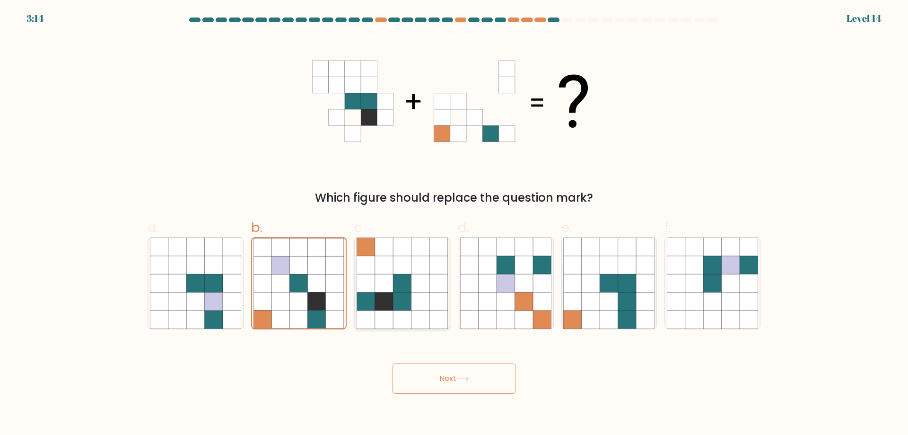
click at [375, 279] on icon at bounding box center [384, 283] width 18 height 18
click at [454, 224] on input "c." at bounding box center [454, 221] width 0 height 6
radio input "true"
click at [313, 279] on icon at bounding box center [317, 283] width 18 height 18
click at [454, 224] on input "b." at bounding box center [454, 221] width 0 height 6
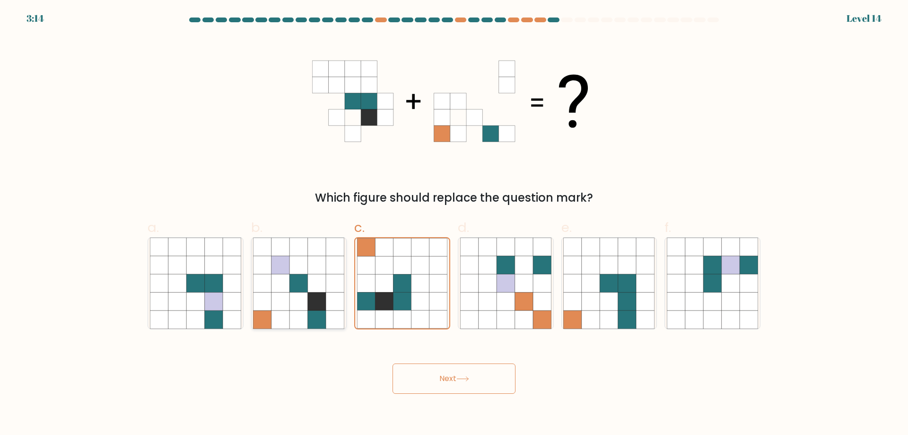
radio input "true"
click at [386, 277] on icon at bounding box center [384, 283] width 18 height 18
click at [454, 224] on input "c." at bounding box center [454, 221] width 0 height 6
radio input "true"
click at [281, 266] on icon at bounding box center [280, 265] width 18 height 18
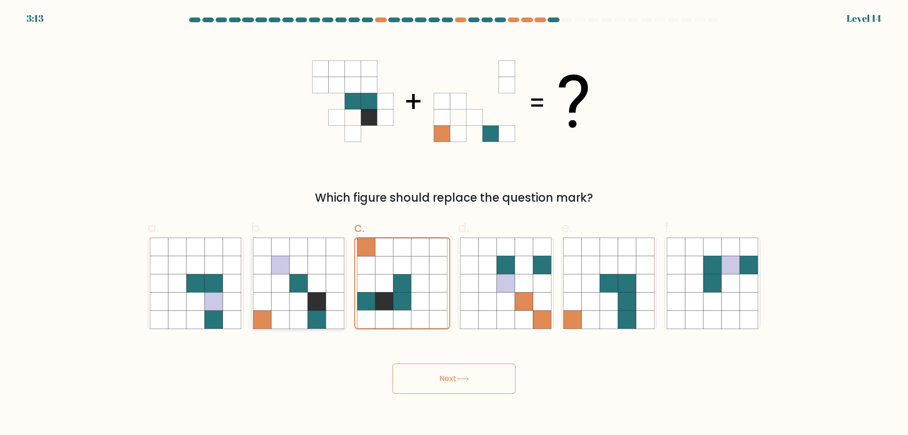
click at [454, 224] on input "b." at bounding box center [454, 221] width 0 height 6
radio input "true"
click at [382, 273] on icon at bounding box center [384, 265] width 18 height 18
click at [454, 224] on input "c." at bounding box center [454, 221] width 0 height 6
radio input "true"
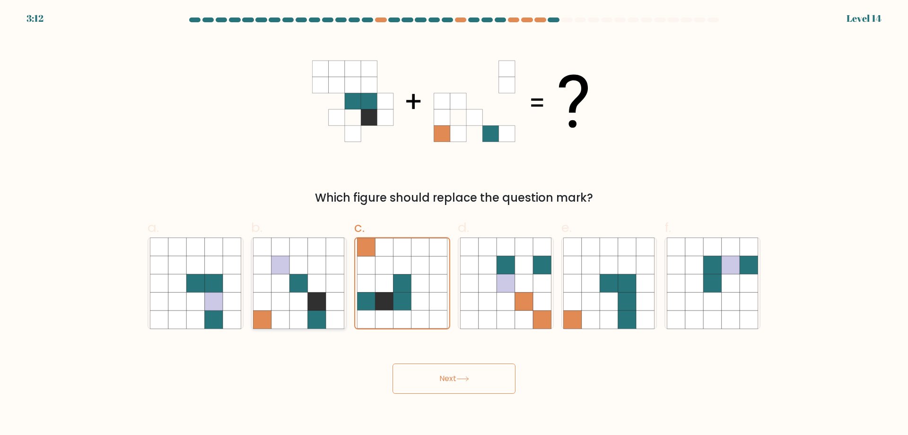
click at [289, 266] on icon at bounding box center [280, 265] width 18 height 18
click at [454, 224] on input "b." at bounding box center [454, 221] width 0 height 6
radio input "true"
click at [385, 276] on icon at bounding box center [384, 283] width 18 height 18
click at [454, 224] on input "c." at bounding box center [454, 221] width 0 height 6
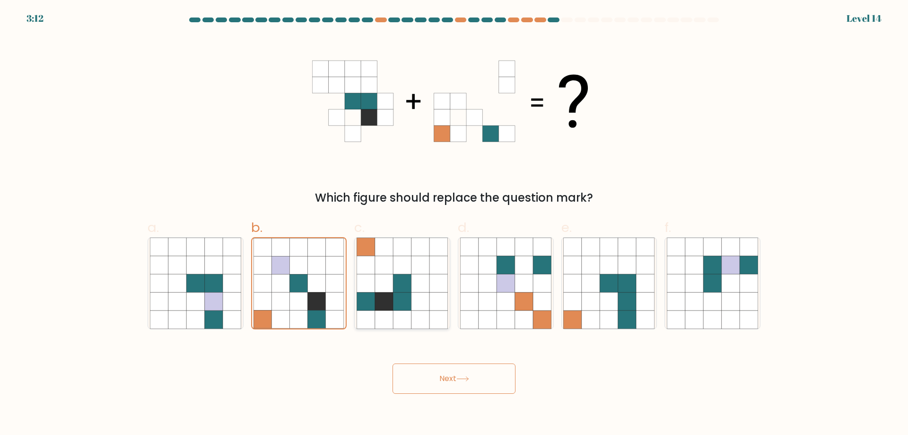
radio input "true"
click at [305, 279] on icon at bounding box center [299, 283] width 18 height 18
click at [454, 224] on input "b." at bounding box center [454, 221] width 0 height 6
radio input "true"
click at [432, 378] on button "Next" at bounding box center [453, 378] width 123 height 30
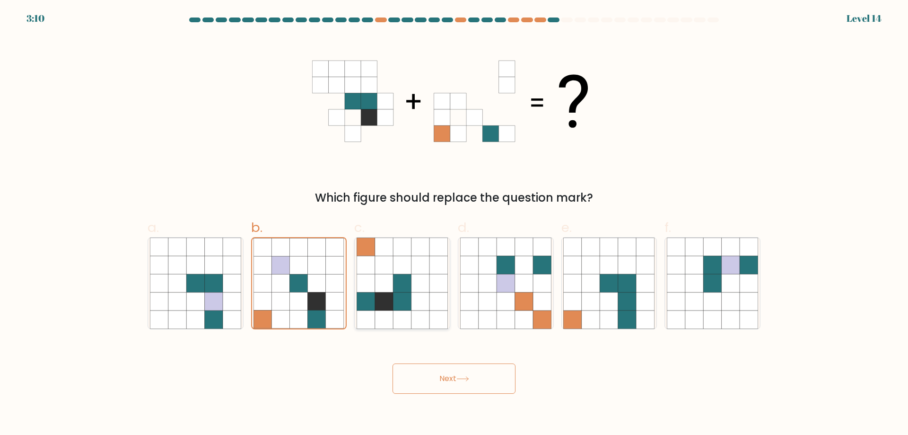
click at [401, 294] on icon at bounding box center [402, 301] width 18 height 18
click at [454, 224] on input "c." at bounding box center [454, 221] width 0 height 6
radio input "true"
click at [469, 387] on button "Next" at bounding box center [453, 378] width 123 height 30
click at [465, 379] on icon at bounding box center [462, 378] width 11 height 4
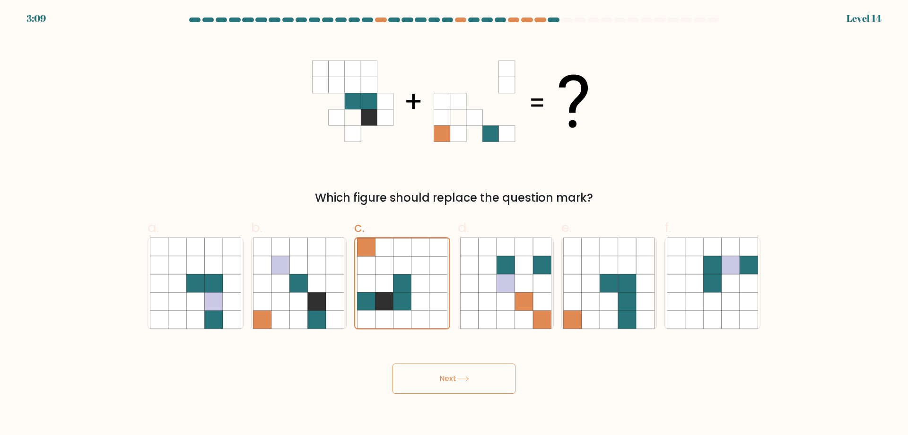
click at [465, 379] on icon at bounding box center [462, 378] width 11 height 4
click at [405, 286] on icon at bounding box center [402, 283] width 18 height 18
click at [454, 224] on input "c." at bounding box center [454, 221] width 0 height 6
click at [636, 378] on div "Next" at bounding box center [454, 366] width 624 height 53
click at [737, 383] on div "Next" at bounding box center [454, 366] width 624 height 53
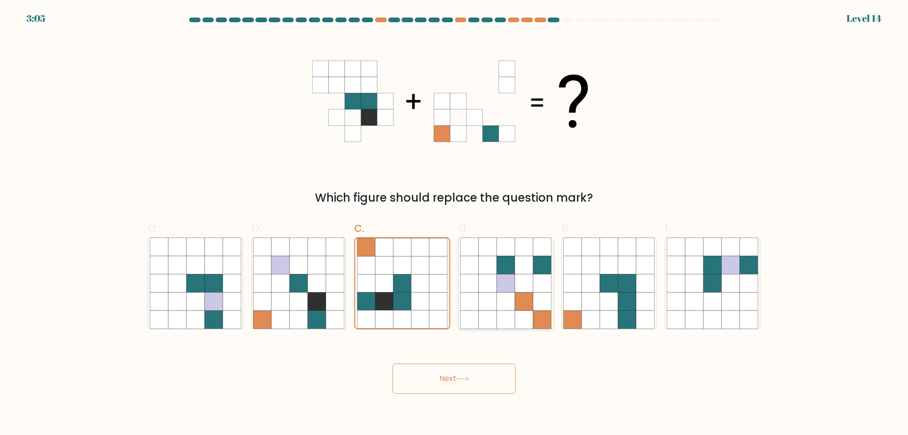
click at [470, 288] on icon at bounding box center [469, 283] width 18 height 18
click at [454, 224] on input "d." at bounding box center [454, 221] width 0 height 6
radio input "true"
click at [407, 270] on icon at bounding box center [402, 265] width 18 height 18
click at [454, 224] on input "c." at bounding box center [454, 221] width 0 height 6
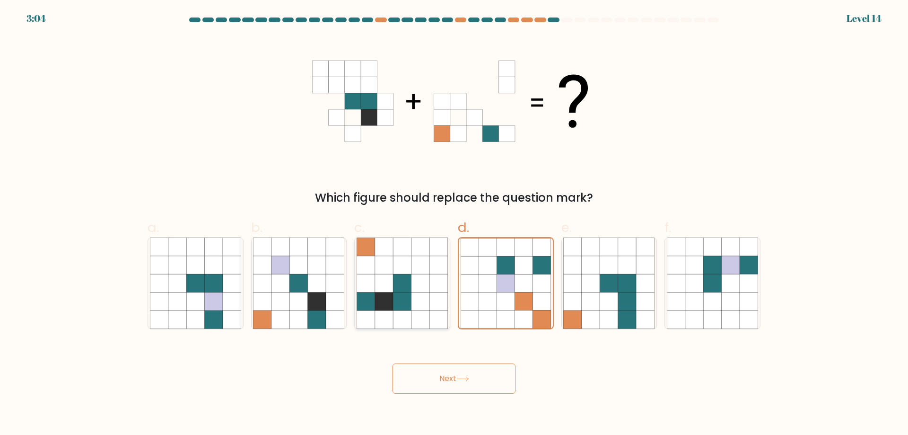
radio input "true"
click at [431, 357] on div "Next" at bounding box center [454, 366] width 624 height 53
click at [447, 383] on button "Next" at bounding box center [453, 378] width 123 height 30
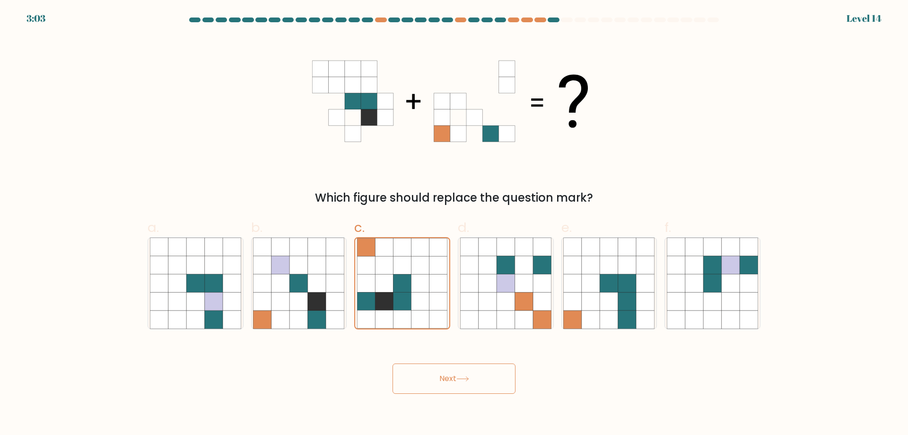
click at [447, 383] on button "Next" at bounding box center [453, 378] width 123 height 30
click at [447, 382] on button "Next" at bounding box center [453, 378] width 123 height 30
drag, startPoint x: 413, startPoint y: 274, endPoint x: 413, endPoint y: 299, distance: 24.6
click at [413, 274] on icon at bounding box center [420, 283] width 18 height 18
click at [454, 224] on input "c." at bounding box center [454, 221] width 0 height 6
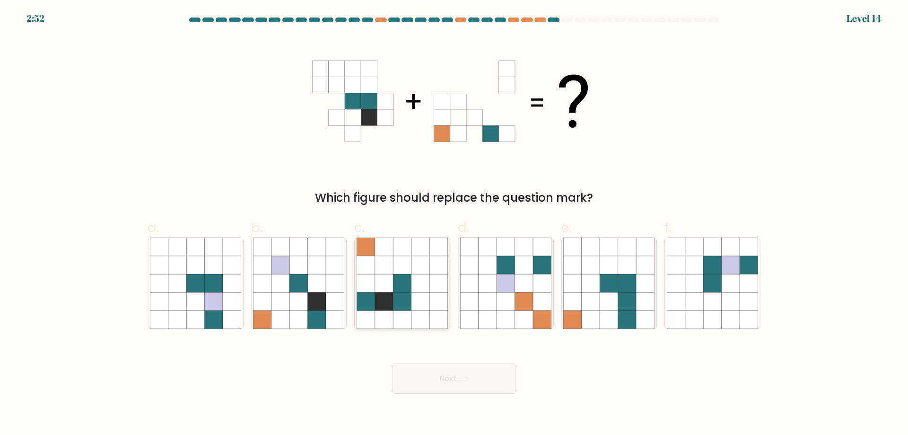
radio input "true"
click at [455, 369] on button "Next" at bounding box center [453, 378] width 123 height 30
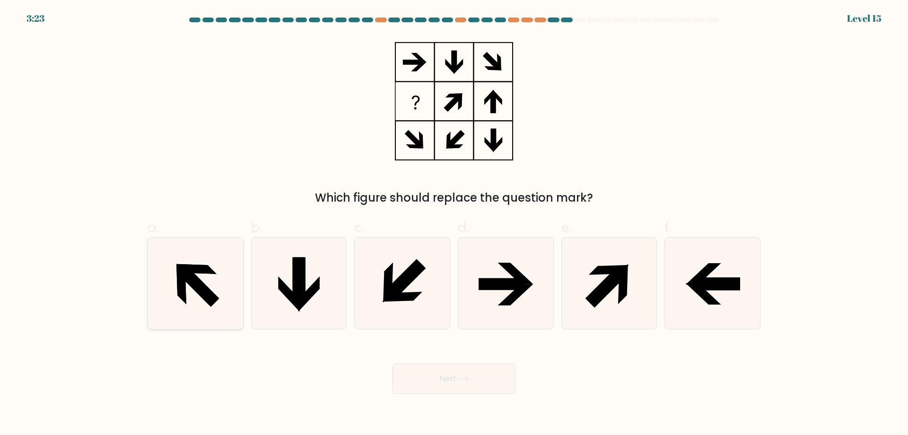
click at [216, 270] on icon at bounding box center [195, 282] width 91 height 91
click at [454, 224] on input "a." at bounding box center [454, 221] width 0 height 6
radio input "true"
click at [462, 377] on icon at bounding box center [462, 378] width 13 height 5
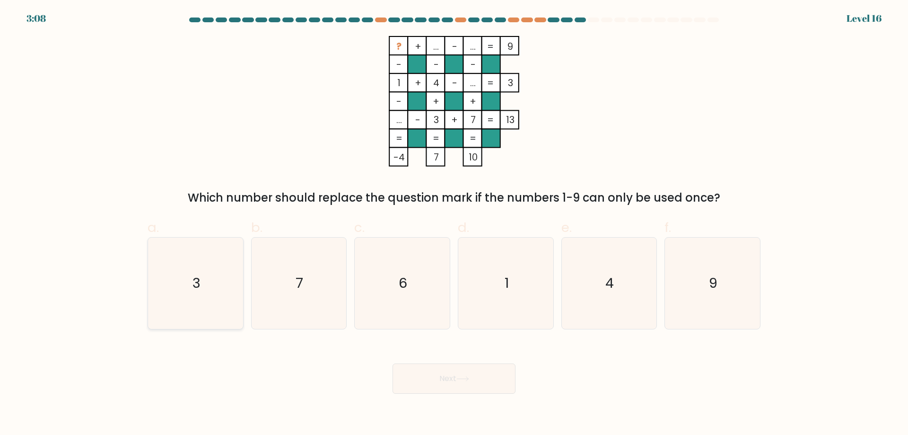
click at [200, 264] on icon "3" at bounding box center [195, 282] width 91 height 91
click at [454, 224] on input "a. 3" at bounding box center [454, 221] width 0 height 6
radio input "true"
click at [438, 378] on button "Next" at bounding box center [453, 378] width 123 height 30
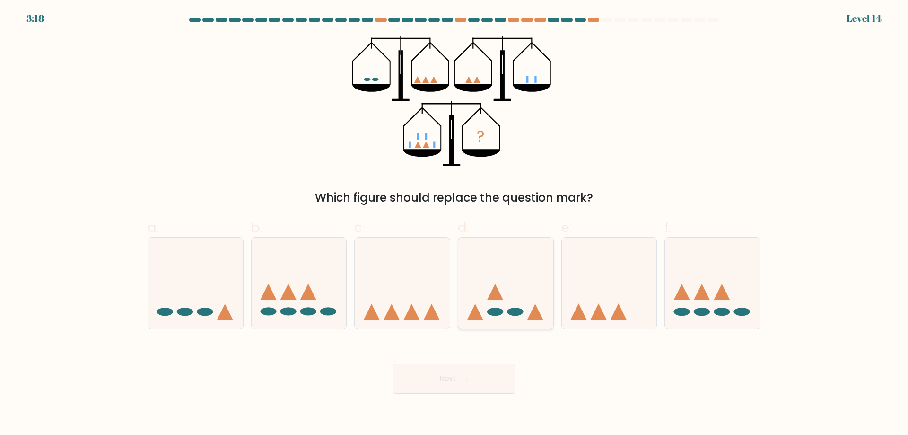
click at [497, 315] on ellipse at bounding box center [495, 311] width 16 height 8
click at [454, 224] on input "d." at bounding box center [454, 221] width 0 height 6
radio input "true"
click at [202, 296] on icon at bounding box center [195, 283] width 95 height 78
click at [454, 224] on input "a." at bounding box center [454, 221] width 0 height 6
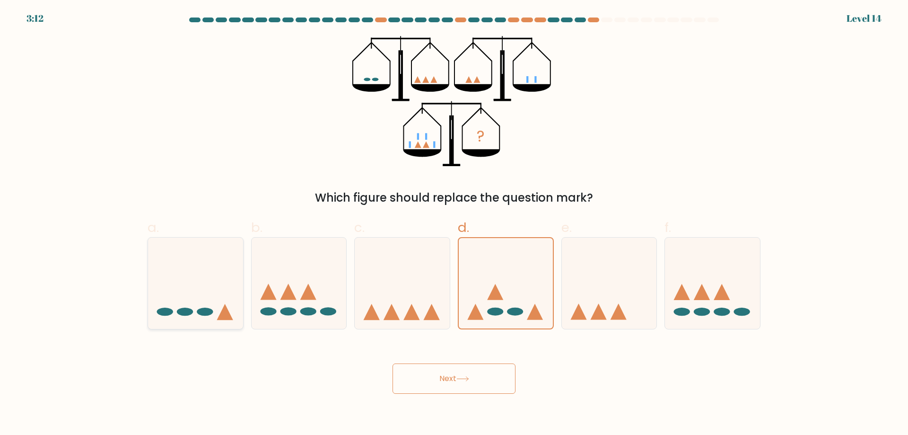
radio input "true"
click at [435, 378] on button "Next" at bounding box center [453, 378] width 123 height 30
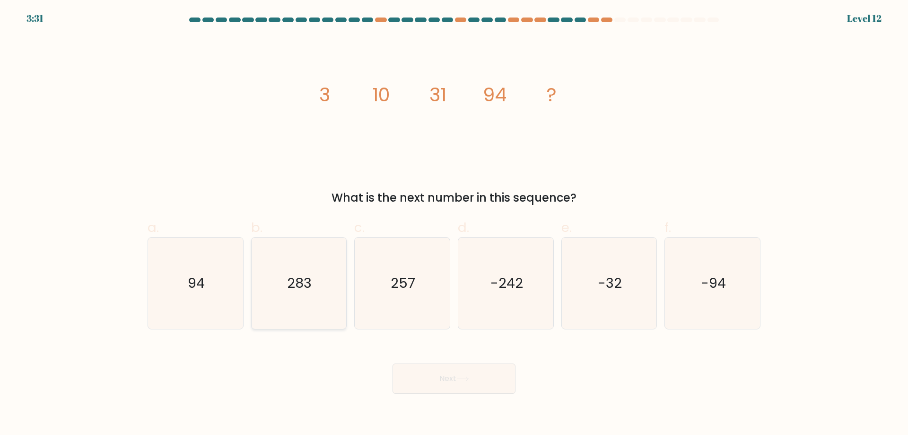
click at [334, 276] on icon "283" at bounding box center [298, 282] width 91 height 91
click at [454, 224] on input "b. 283" at bounding box center [454, 221] width 0 height 6
radio input "true"
click at [451, 374] on button "Next" at bounding box center [453, 378] width 123 height 30
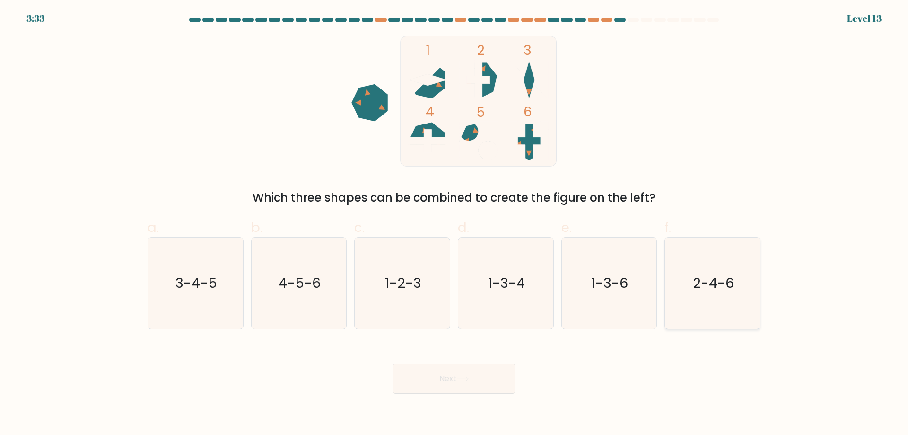
click at [721, 284] on text "2-4-6" at bounding box center [713, 282] width 41 height 19
click at [454, 224] on input "f. 2-4-6" at bounding box center [454, 221] width 0 height 6
radio input "true"
click at [462, 374] on button "Next" at bounding box center [453, 378] width 123 height 30
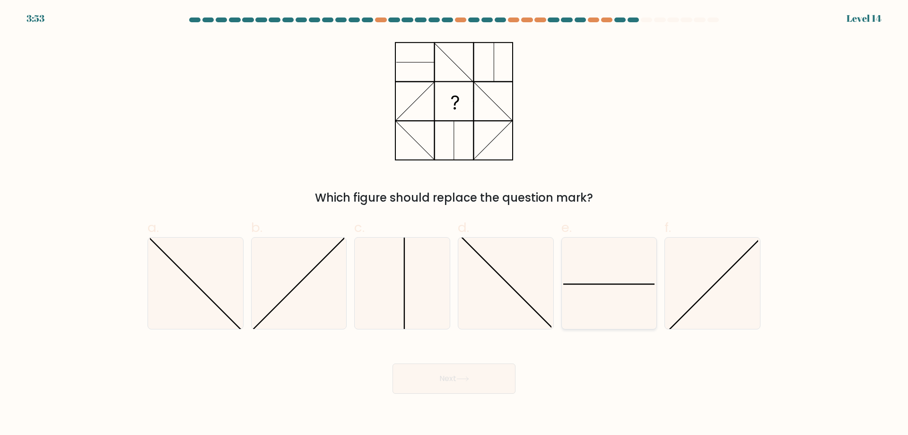
click at [634, 272] on icon at bounding box center [608, 282] width 91 height 91
click at [454, 224] on input "e." at bounding box center [454, 221] width 0 height 6
radio input "true"
click at [452, 385] on button "Next" at bounding box center [453, 378] width 123 height 30
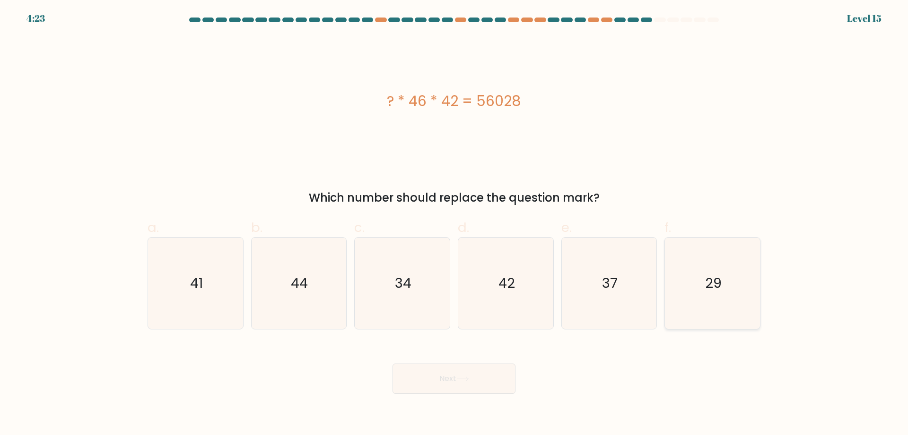
click at [723, 264] on icon "29" at bounding box center [712, 282] width 91 height 91
click at [454, 224] on input "f. 29" at bounding box center [454, 221] width 0 height 6
radio input "true"
click at [473, 382] on button "Next" at bounding box center [453, 378] width 123 height 30
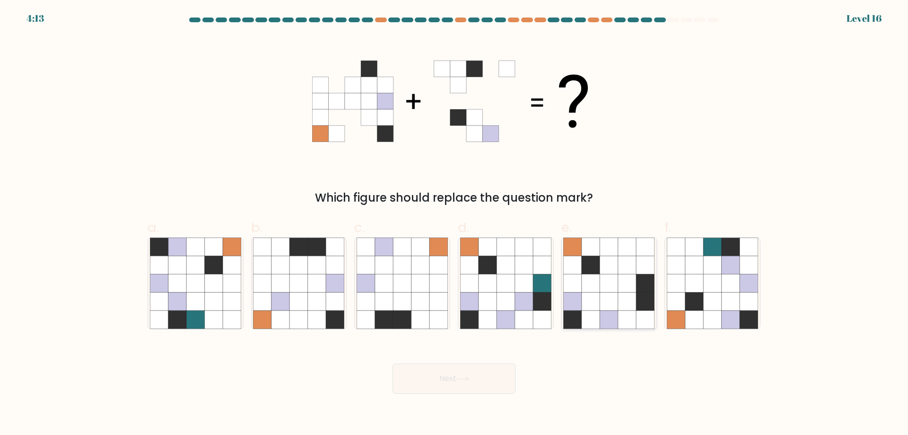
click at [613, 279] on icon at bounding box center [609, 283] width 18 height 18
click at [454, 224] on input "e." at bounding box center [454, 221] width 0 height 6
radio input "true"
click at [489, 372] on button "Next" at bounding box center [453, 378] width 123 height 30
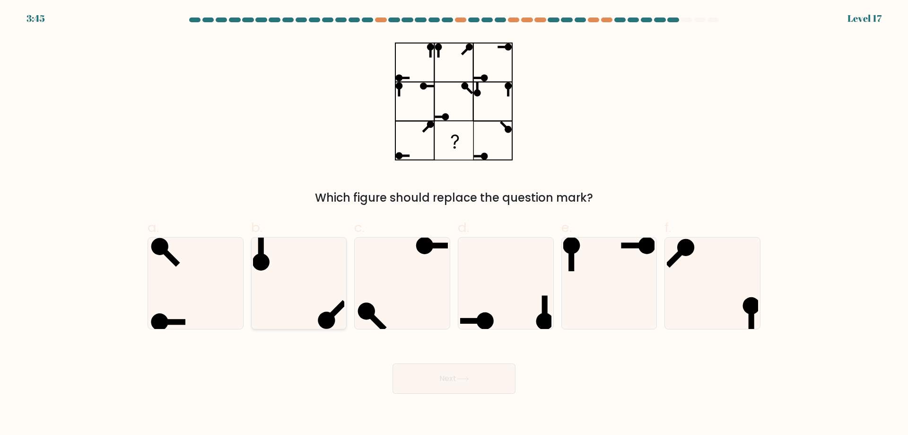
click at [297, 297] on icon at bounding box center [298, 282] width 91 height 91
click at [454, 224] on input "b." at bounding box center [454, 221] width 0 height 6
radio input "true"
click at [462, 371] on button "Next" at bounding box center [453, 378] width 123 height 30
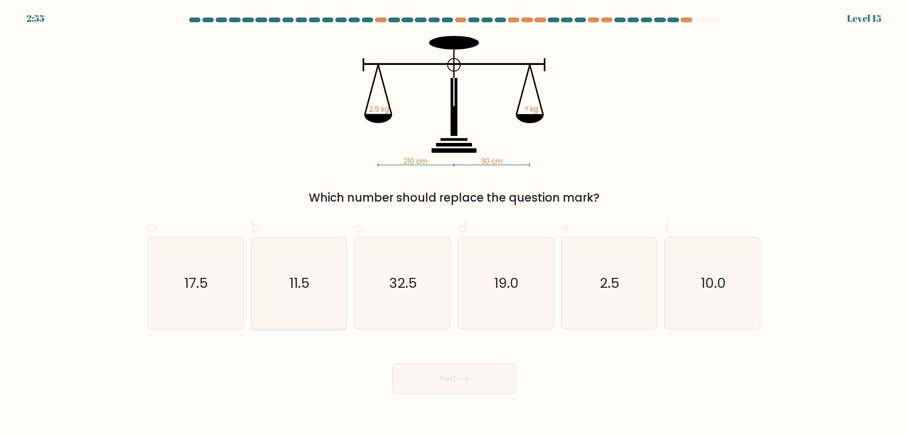
click at [311, 281] on icon "11.5" at bounding box center [298, 282] width 91 height 91
click at [454, 224] on input "b. 11.5" at bounding box center [454, 221] width 0 height 6
radio input "true"
click at [449, 367] on button "Next" at bounding box center [453, 378] width 123 height 30
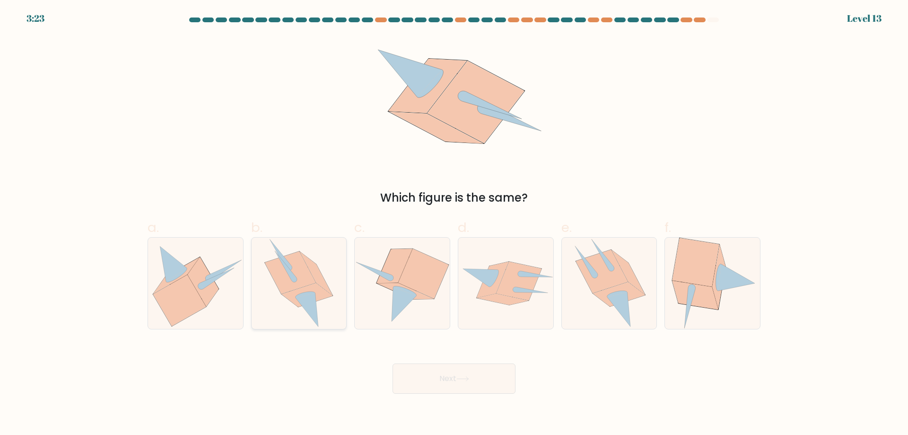
click at [304, 283] on icon at bounding box center [290, 272] width 51 height 43
click at [454, 224] on input "b." at bounding box center [454, 221] width 0 height 6
radio input "true"
click at [457, 380] on button "Next" at bounding box center [453, 378] width 123 height 30
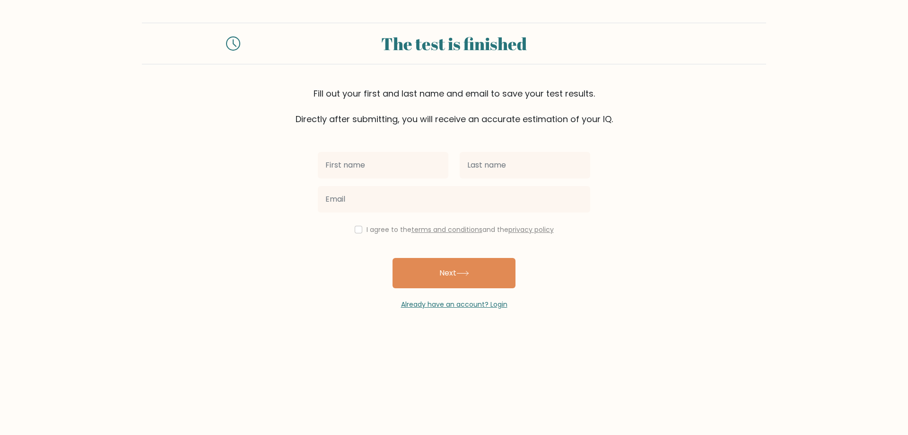
click at [379, 162] on input "text" at bounding box center [383, 165] width 131 height 26
click at [386, 166] on input "text" at bounding box center [383, 165] width 131 height 26
type input "Kloyd"
type input "[PERSON_NAME]"
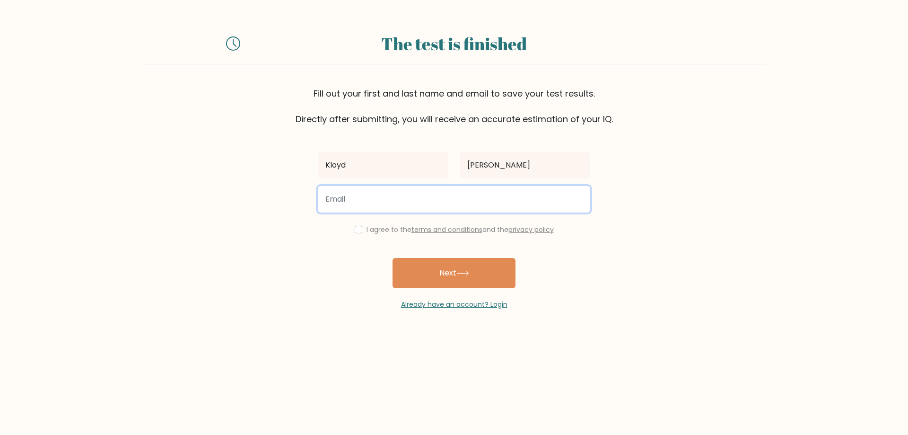
click at [380, 209] on input "email" at bounding box center [454, 199] width 272 height 26
type input "moraleskloyd01@gmail.com"
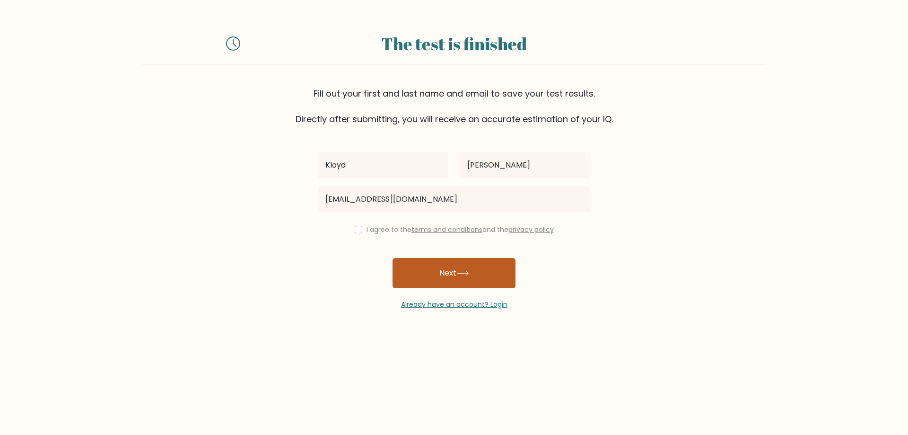
click at [453, 270] on button "Next" at bounding box center [453, 273] width 123 height 30
click at [355, 233] on input "checkbox" at bounding box center [359, 230] width 8 height 8
checkbox input "true"
click at [428, 276] on button "Next" at bounding box center [453, 273] width 123 height 30
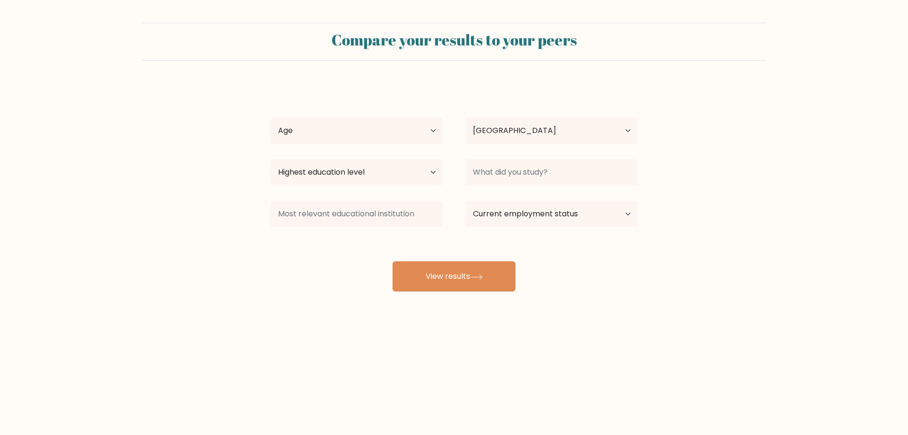
select select "PH"
click at [477, 278] on icon at bounding box center [476, 276] width 13 height 5
click at [360, 132] on select "Age Under [DEMOGRAPHIC_DATA] [DEMOGRAPHIC_DATA] [DEMOGRAPHIC_DATA] [DEMOGRAPHIC…" at bounding box center [356, 130] width 172 height 26
select select "25_34"
click at [270, 117] on select "Age Under [DEMOGRAPHIC_DATA] [DEMOGRAPHIC_DATA] [DEMOGRAPHIC_DATA] [DEMOGRAPHIC…" at bounding box center [356, 130] width 172 height 26
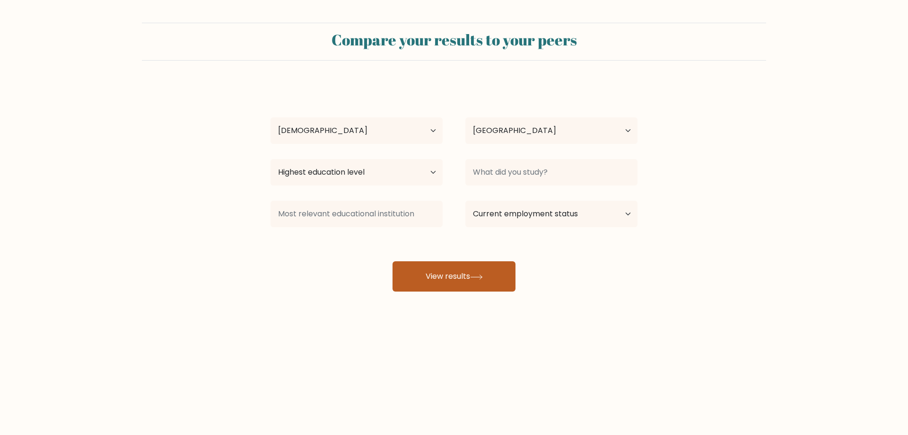
click at [462, 274] on button "View results" at bounding box center [453, 276] width 123 height 30
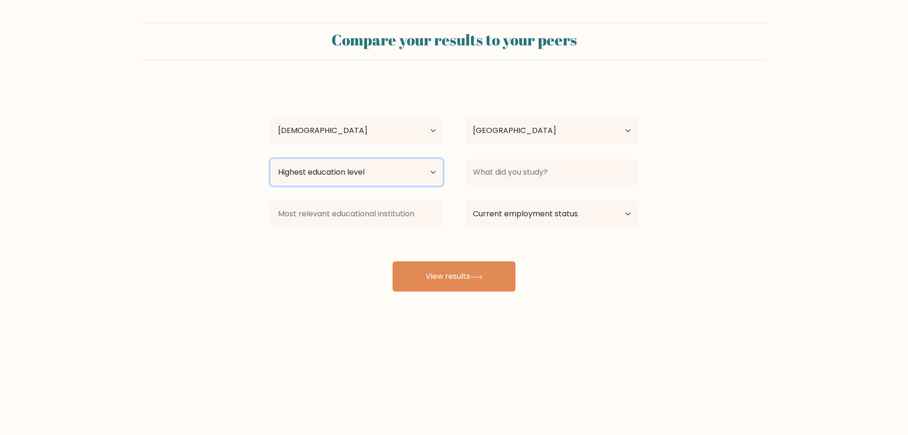
click at [386, 168] on select "Highest education level No schooling Primary Lower Secondary Upper Secondary Oc…" at bounding box center [356, 172] width 172 height 26
select select "bachelors_degree"
click at [270, 159] on select "Highest education level No schooling Primary Lower Secondary Upper Secondary Oc…" at bounding box center [356, 172] width 172 height 26
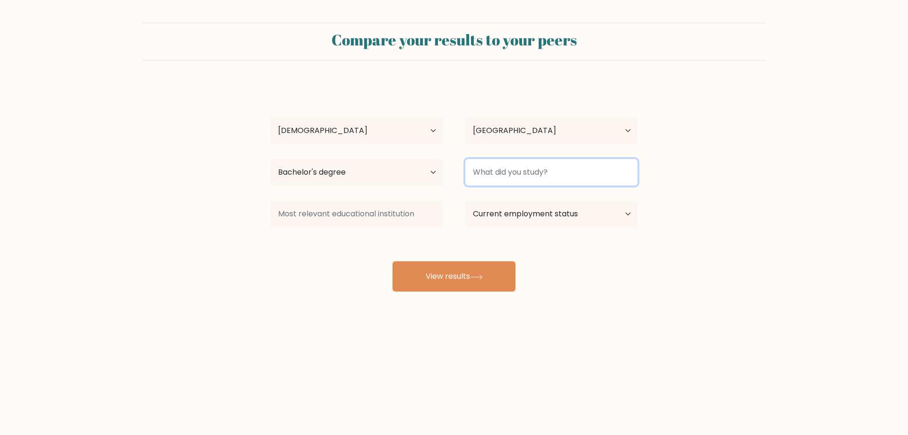
click at [502, 181] on input at bounding box center [551, 172] width 172 height 26
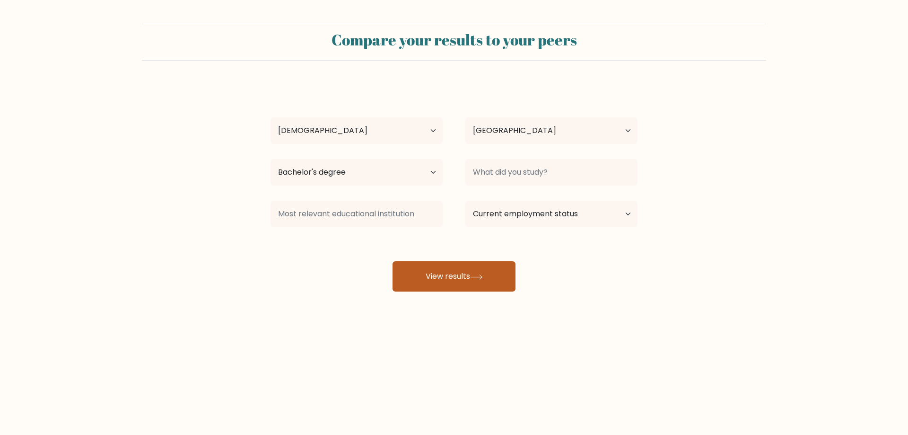
click at [456, 267] on button "View results" at bounding box center [453, 276] width 123 height 30
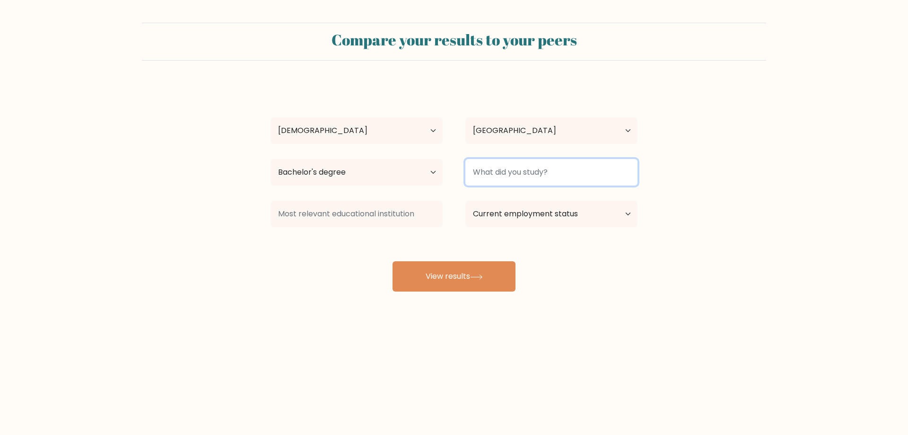
click at [536, 174] on input at bounding box center [551, 172] width 172 height 26
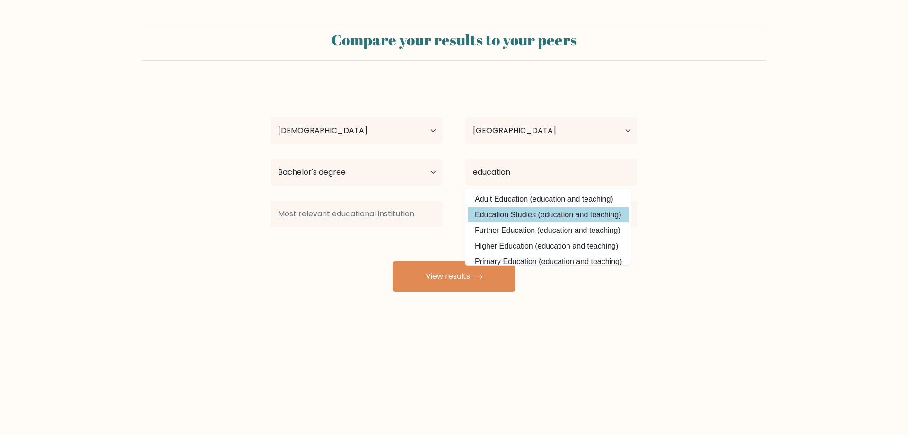
click at [540, 210] on option "Education Studies (education and teaching)" at bounding box center [548, 214] width 161 height 15
type input "Education Studies"
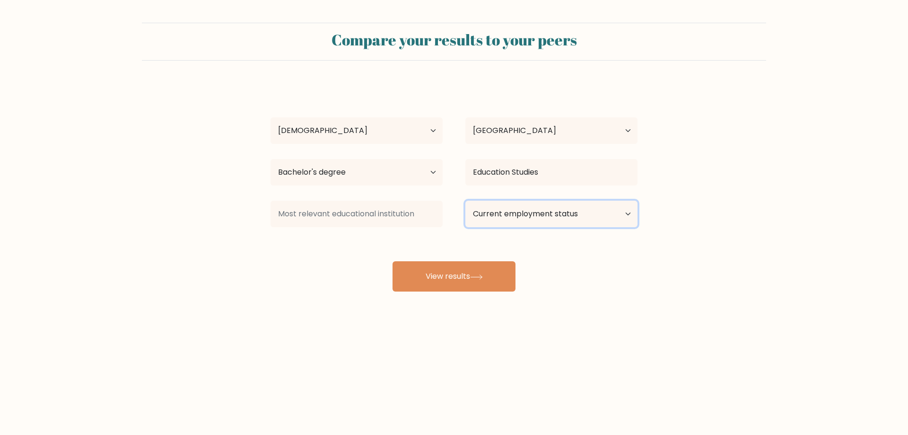
click at [518, 213] on select "Current employment status Employed Student Retired Other / prefer not to answer" at bounding box center [551, 213] width 172 height 26
select select "other"
click at [465, 200] on select "Current employment status Employed Student Retired Other / prefer not to answer" at bounding box center [551, 213] width 172 height 26
click at [406, 214] on input at bounding box center [356, 213] width 172 height 26
click at [453, 269] on button "View results" at bounding box center [453, 276] width 123 height 30
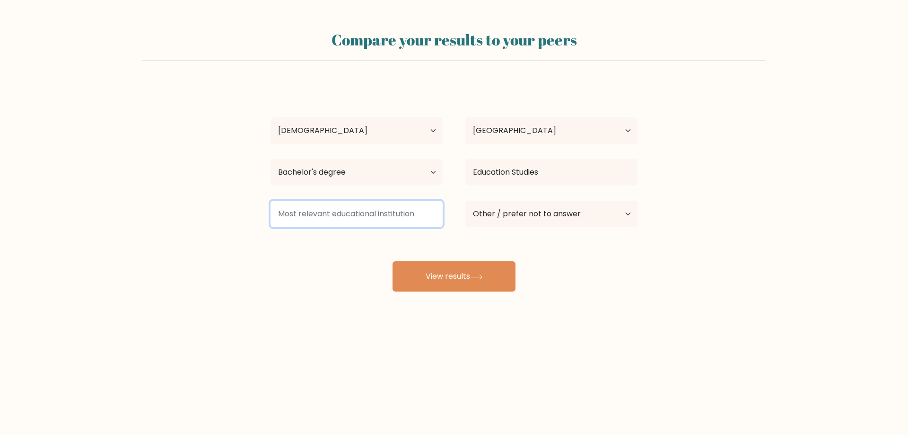
click at [364, 216] on input at bounding box center [356, 213] width 172 height 26
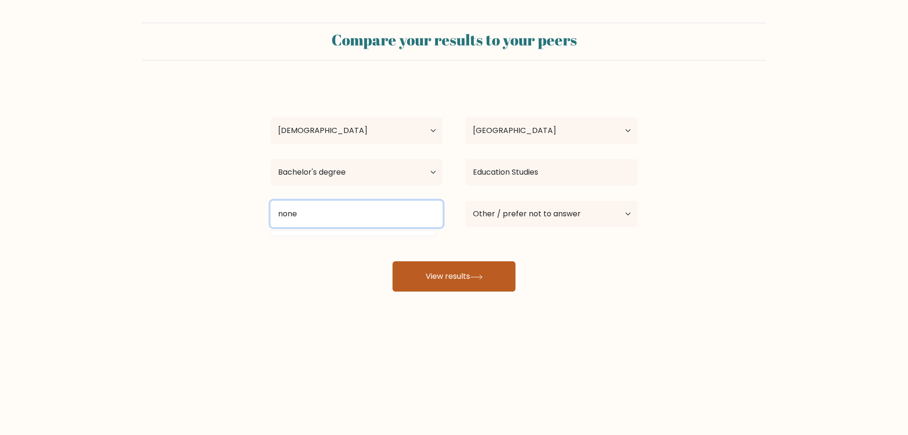
type input "none"
click at [434, 282] on button "View results" at bounding box center [453, 276] width 123 height 30
